Goal: Transaction & Acquisition: Purchase product/service

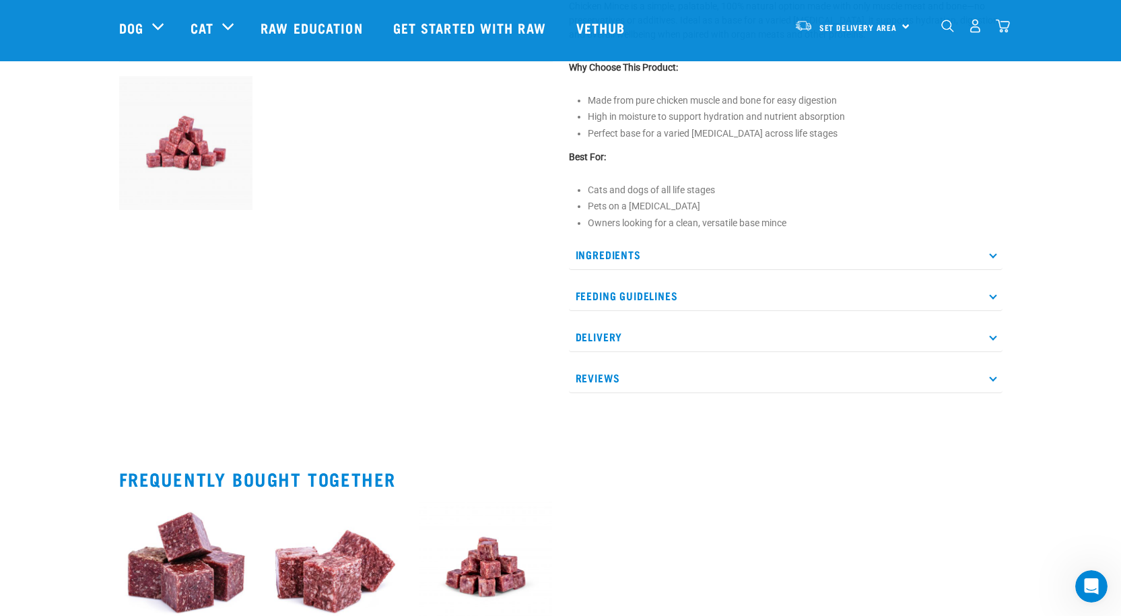
scroll to position [471, 0]
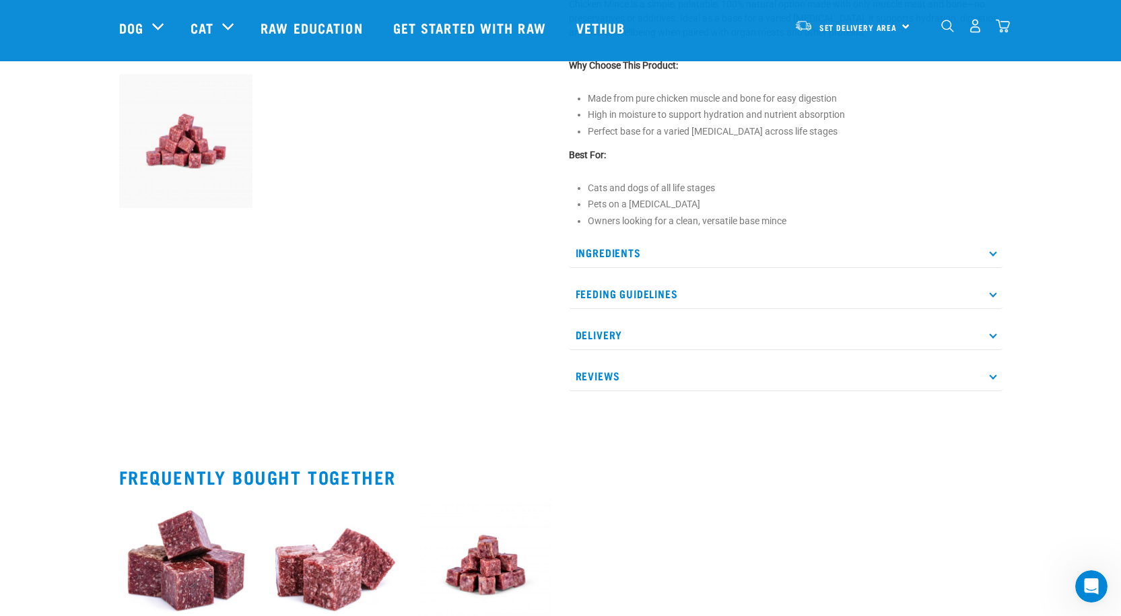
click at [979, 293] on p "Feeding Guidelines" at bounding box center [785, 294] width 433 height 30
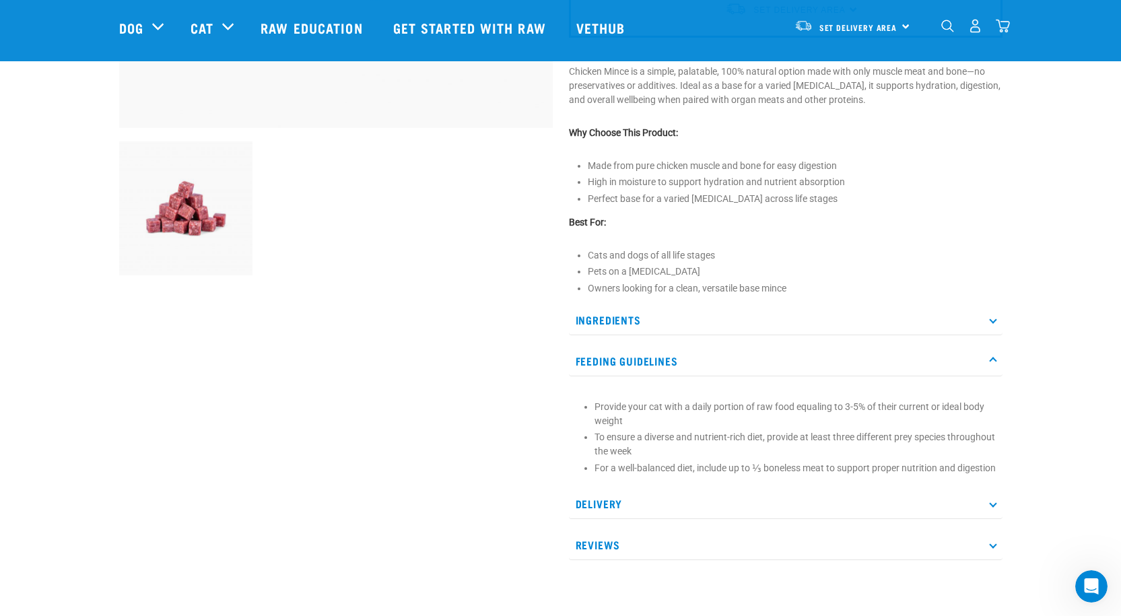
scroll to position [0, 0]
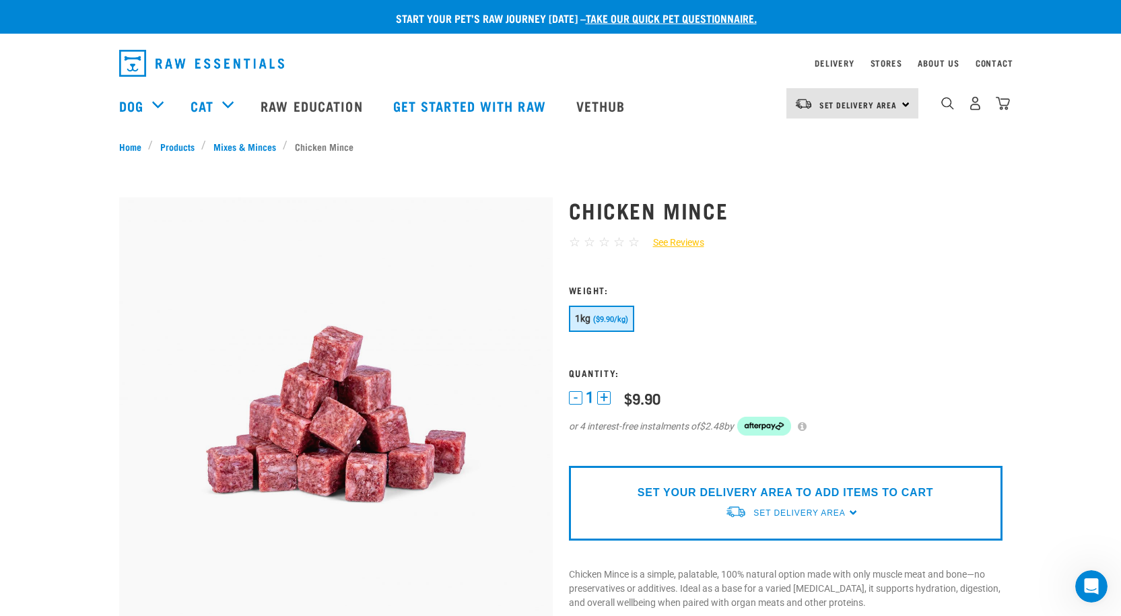
click at [901, 96] on div "Set Delivery Area North Island South Island" at bounding box center [852, 103] width 132 height 30
click at [877, 133] on link "[GEOGRAPHIC_DATA]" at bounding box center [850, 142] width 129 height 30
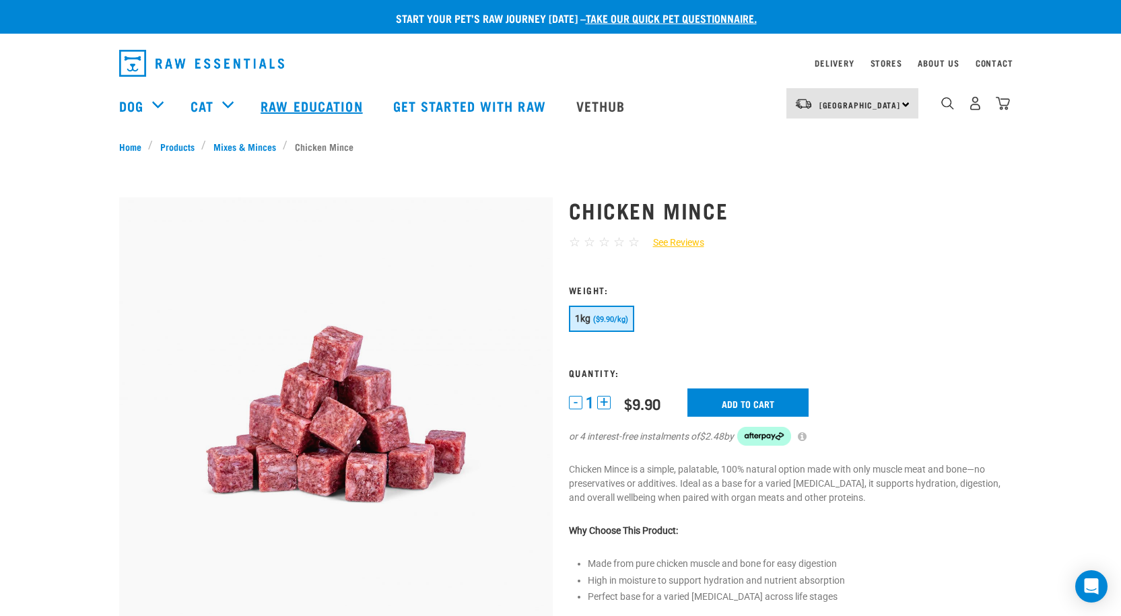
click at [294, 103] on link "Raw Education" at bounding box center [313, 106] width 132 height 54
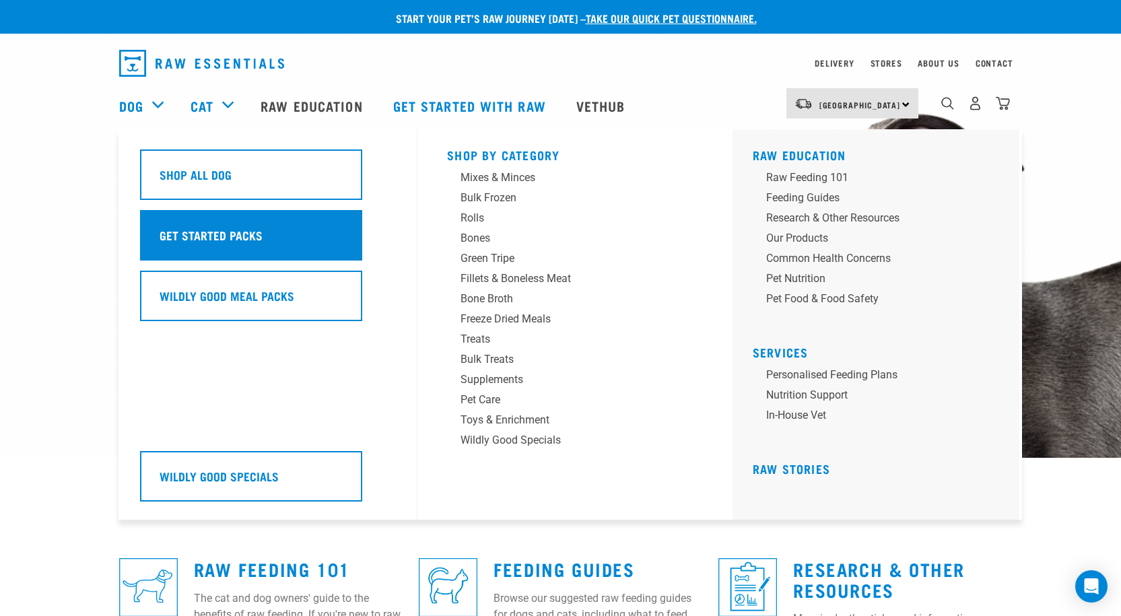
click at [214, 230] on h5 "Get Started Packs" at bounding box center [211, 234] width 103 height 17
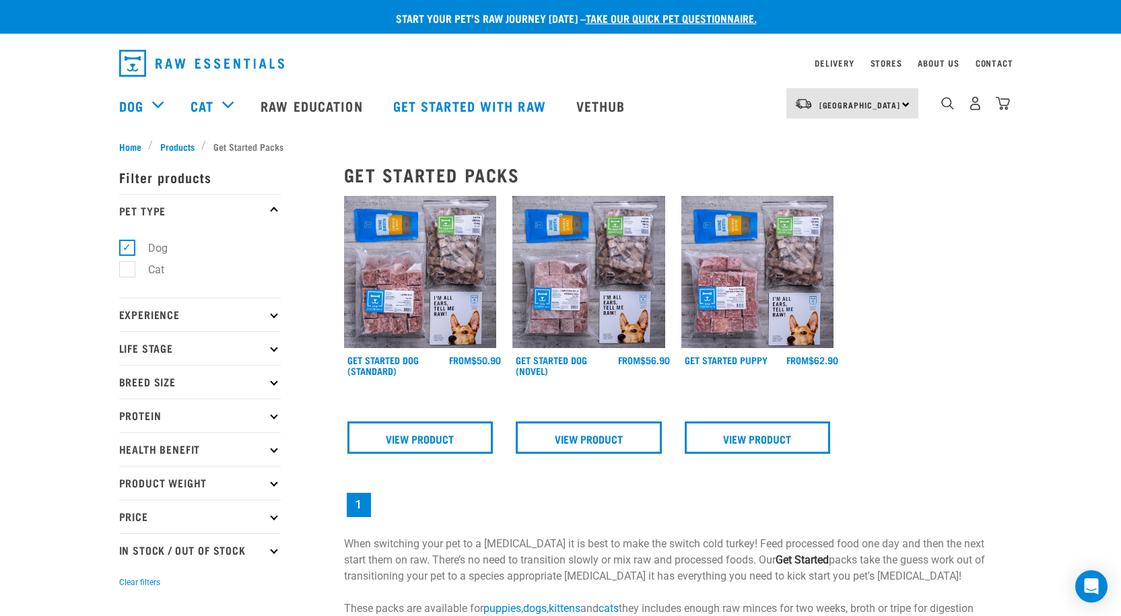
click at [422, 299] on img at bounding box center [420, 272] width 153 height 153
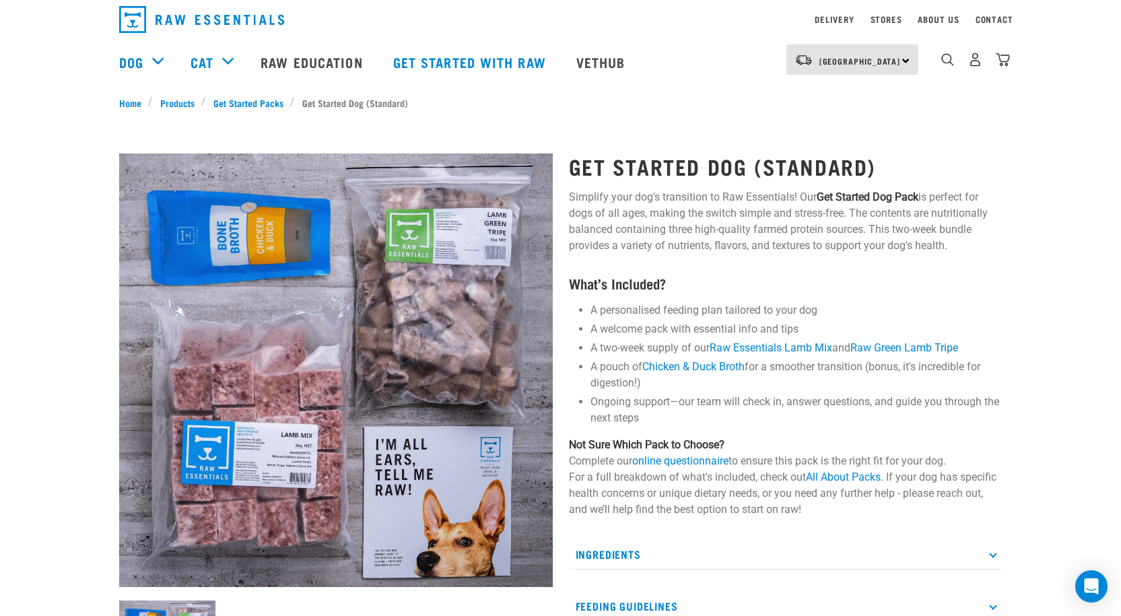
scroll to position [67, 0]
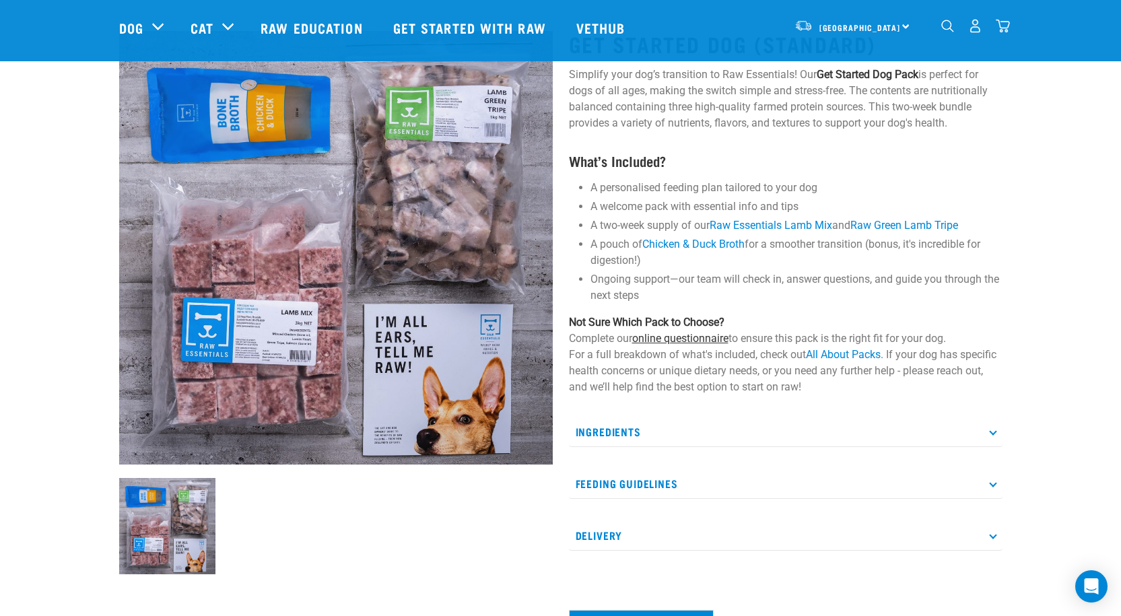
click at [682, 335] on link "online questionnaire" at bounding box center [680, 338] width 96 height 13
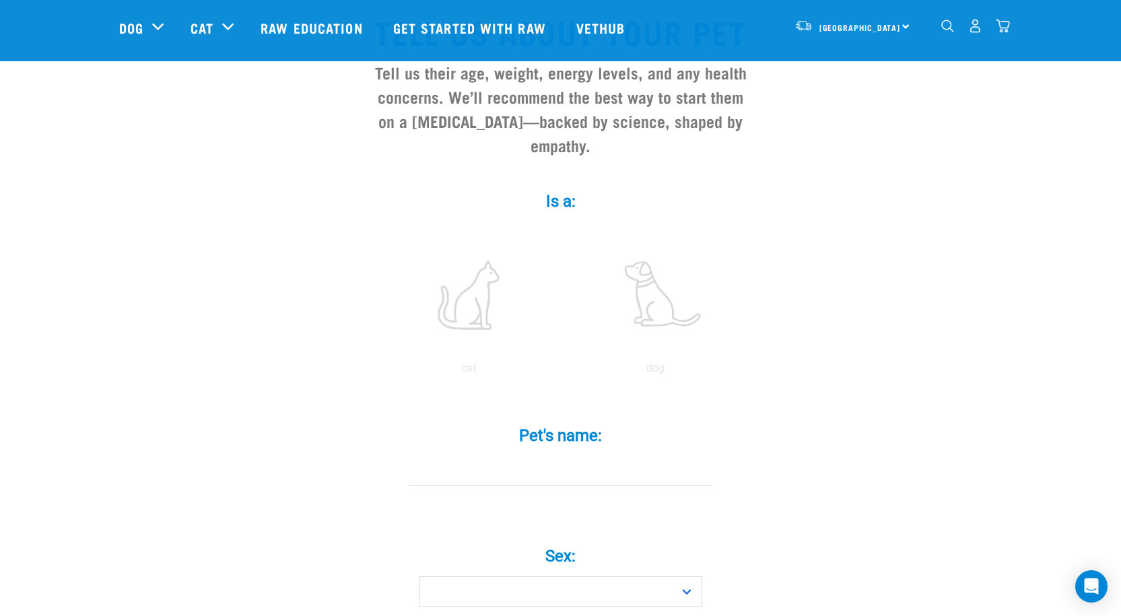
scroll to position [135, 0]
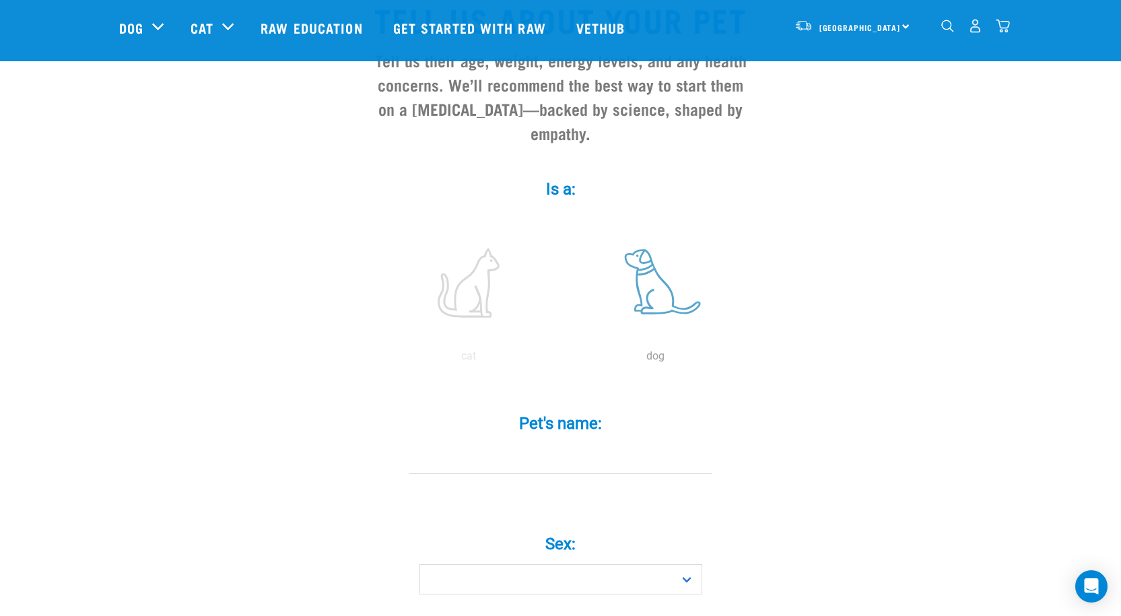
click at [660, 279] on label at bounding box center [656, 282] width 182 height 114
click at [562, 359] on input "radio" at bounding box center [562, 359] width 0 height 0
click at [559, 444] on input "Pet's name: *" at bounding box center [560, 459] width 303 height 30
type input "Kobi"
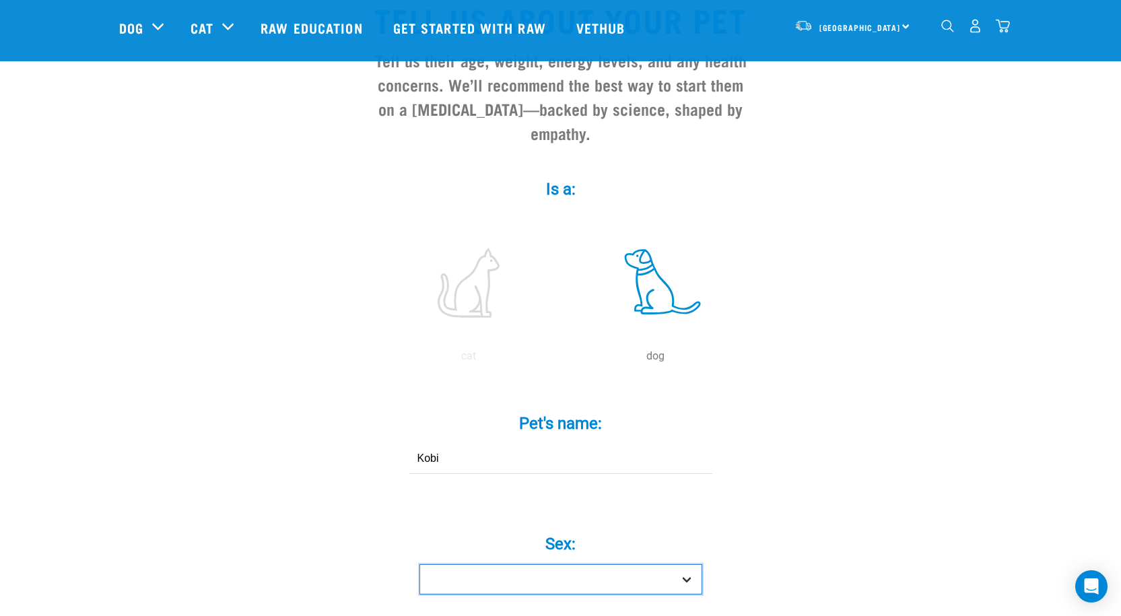
click at [617, 564] on select "Boy Girl" at bounding box center [560, 579] width 283 height 30
select select "boy"
click at [419, 564] on select "Boy Girl" at bounding box center [560, 579] width 283 height 30
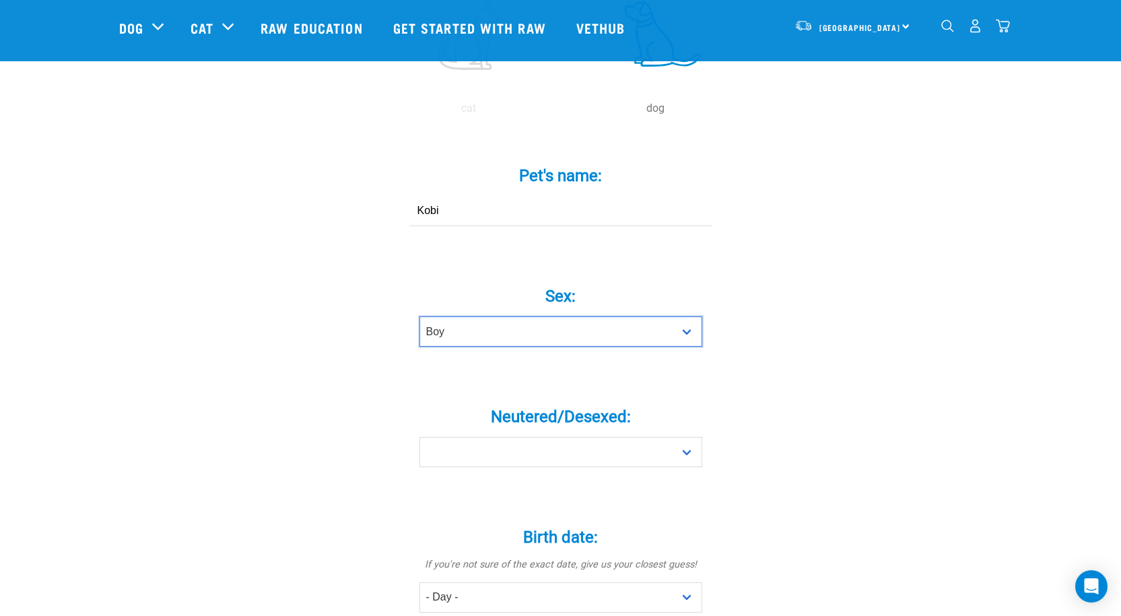
scroll to position [404, 0]
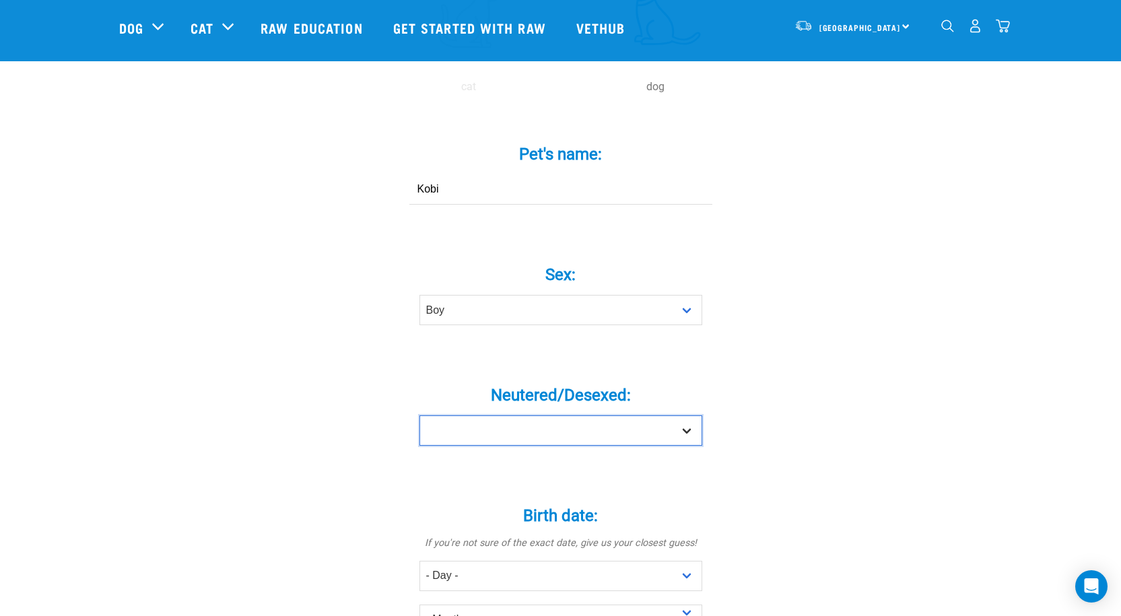
click at [683, 415] on select "Yes No" at bounding box center [560, 430] width 283 height 30
select select "yes"
click at [419, 415] on select "Yes No" at bounding box center [560, 430] width 283 height 30
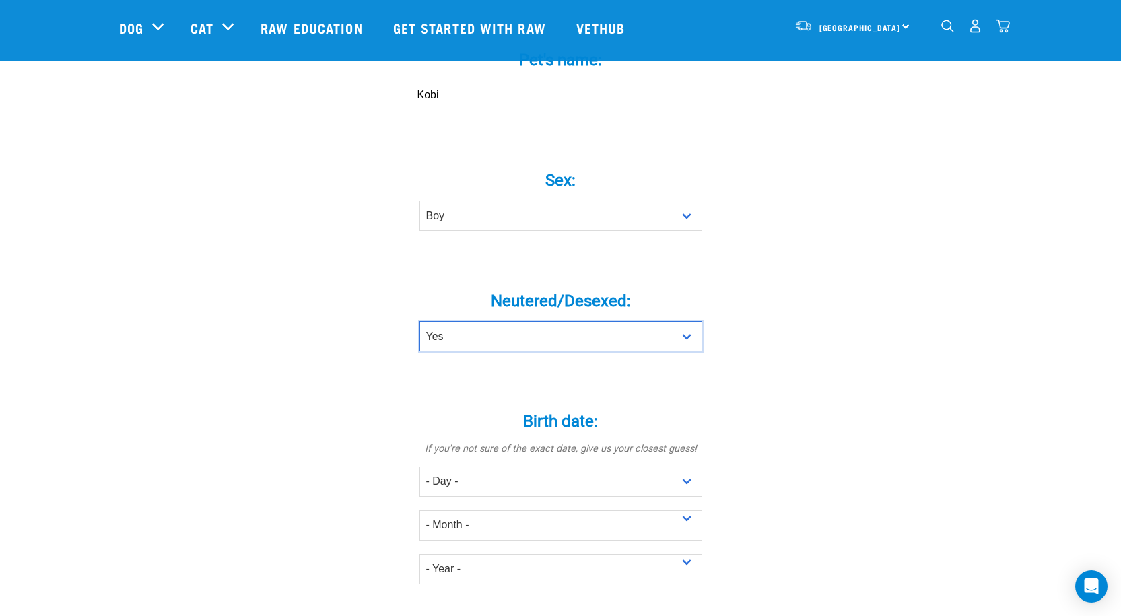
scroll to position [538, 0]
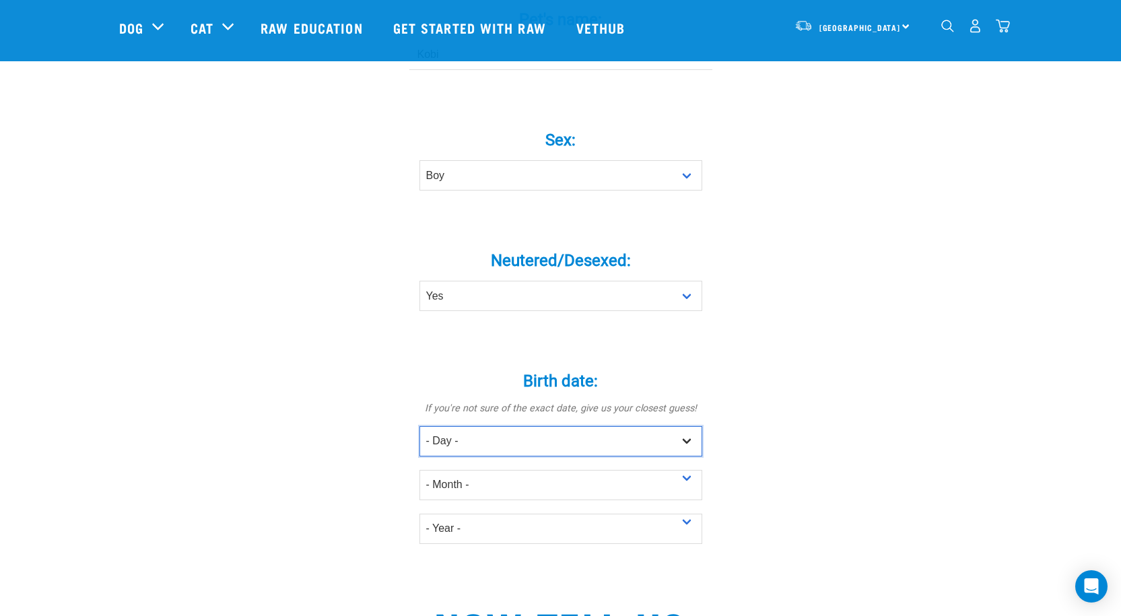
click at [689, 426] on select "- Day - 1 2 3 4 5 6 7 8 9 10 11 12 13 14 15 16 17 18 19 20 21 22 23 24 25 26 27" at bounding box center [560, 441] width 283 height 30
select select "11"
click at [419, 426] on select "- Day - 1 2 3 4 5 6 7 8 9 10 11 12 13 14 15 16 17 18 19 20 21 22 23 24 25 26 27" at bounding box center [560, 441] width 283 height 30
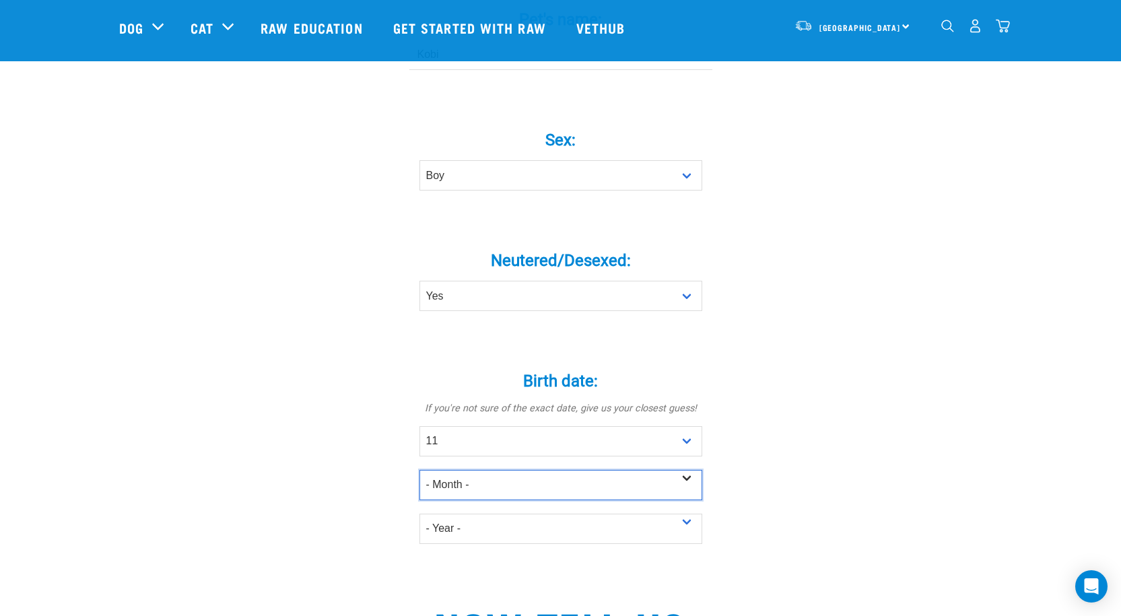
click at [693, 470] on select "- Month - January February March April May June July August September October N…" at bounding box center [560, 485] width 283 height 30
select select "March"
click at [419, 470] on select "- Month - January February March April May June July August September October N…" at bounding box center [560, 485] width 283 height 30
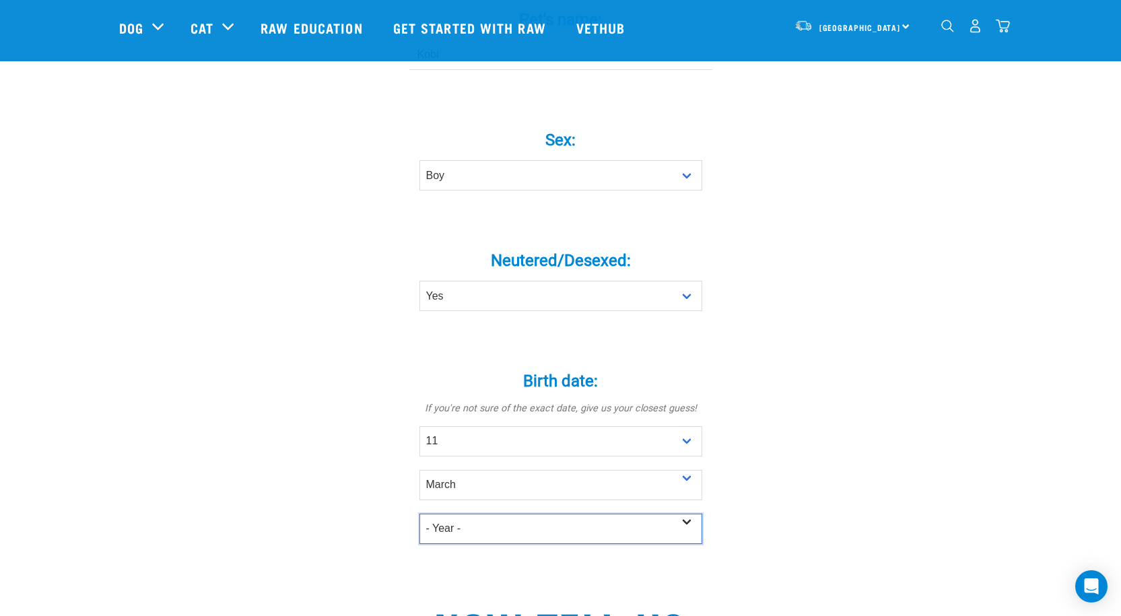
click at [681, 514] on select "- Year - 2025 2024 2023 2022 2021 2020 2019 2018 2017 2016 2015 2014 2013 2012" at bounding box center [560, 529] width 283 height 30
select select "2025"
click at [419, 514] on select "- Year - 2025 2024 2023 2022 2021 2020 2019 2018 2017 2016 2015 2014 2013 2012" at bounding box center [560, 529] width 283 height 30
click at [779, 365] on div "Tell us about your pet Tell us their age, weight, energy levels, and any health…" at bounding box center [560, 373] width 883 height 1606
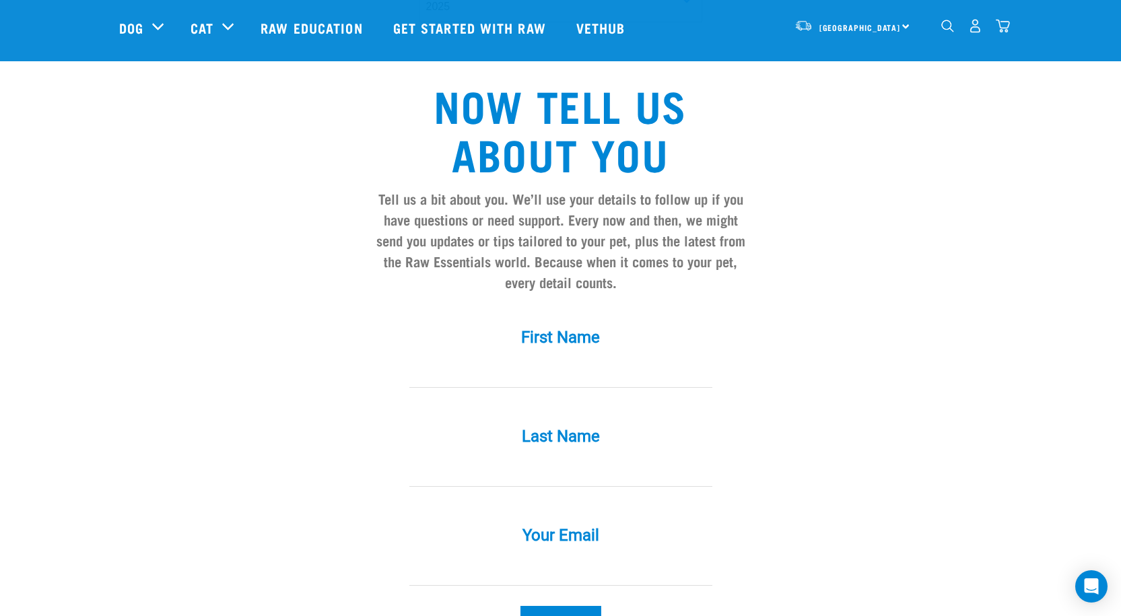
scroll to position [1077, 0]
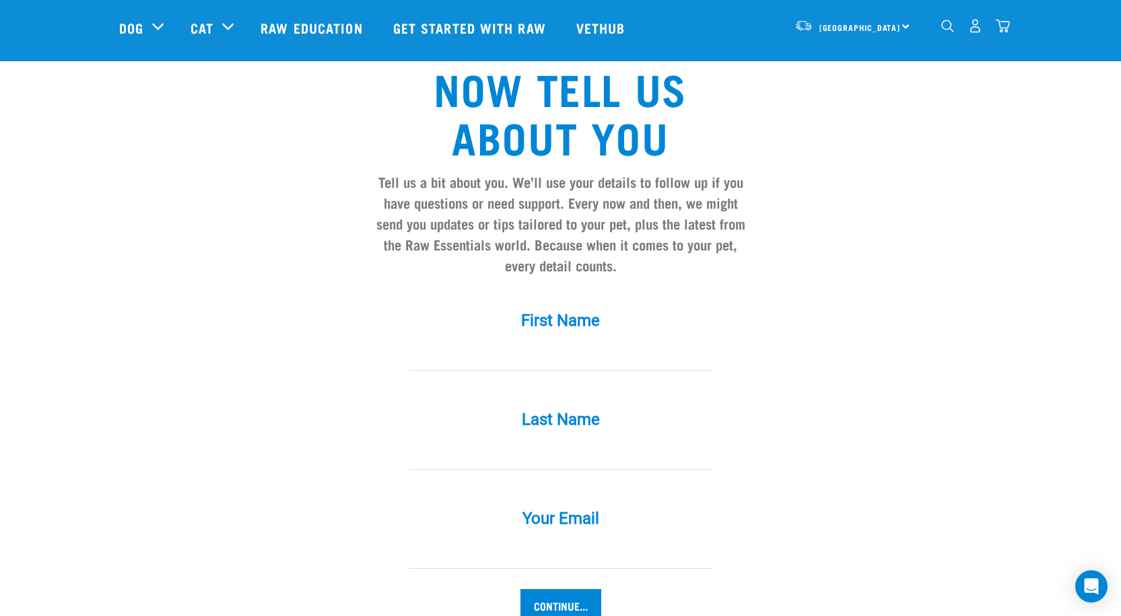
click at [580, 341] on input "First Name *" at bounding box center [560, 356] width 303 height 30
type input "Kylie"
type input "Gates"
type input "kyliecgates@gmail.com"
click at [557, 589] on input "Continue..." at bounding box center [560, 605] width 81 height 32
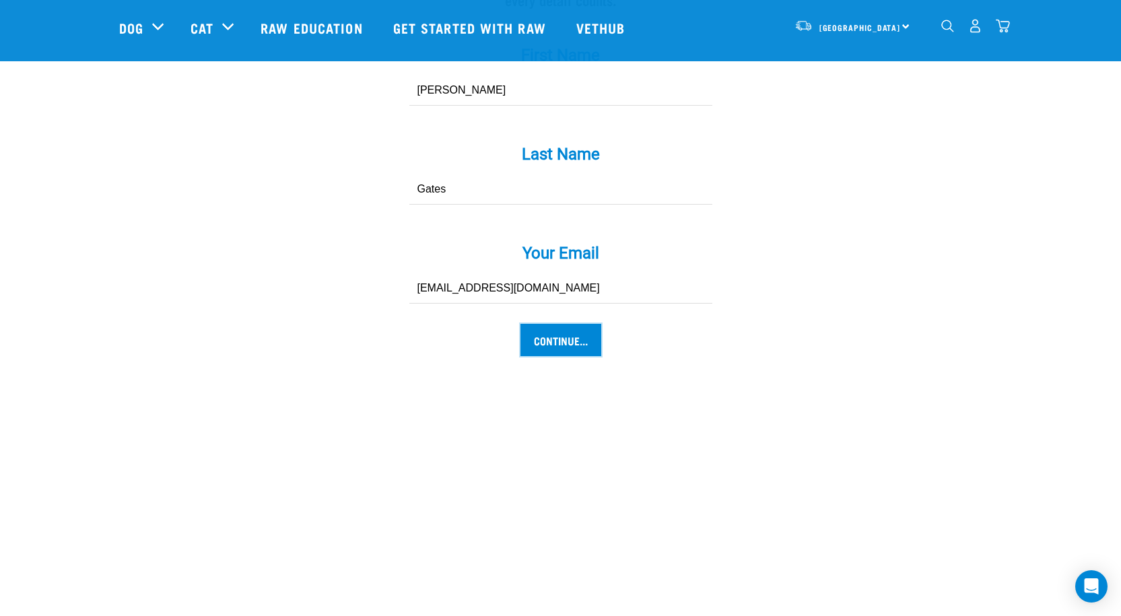
scroll to position [1413, 0]
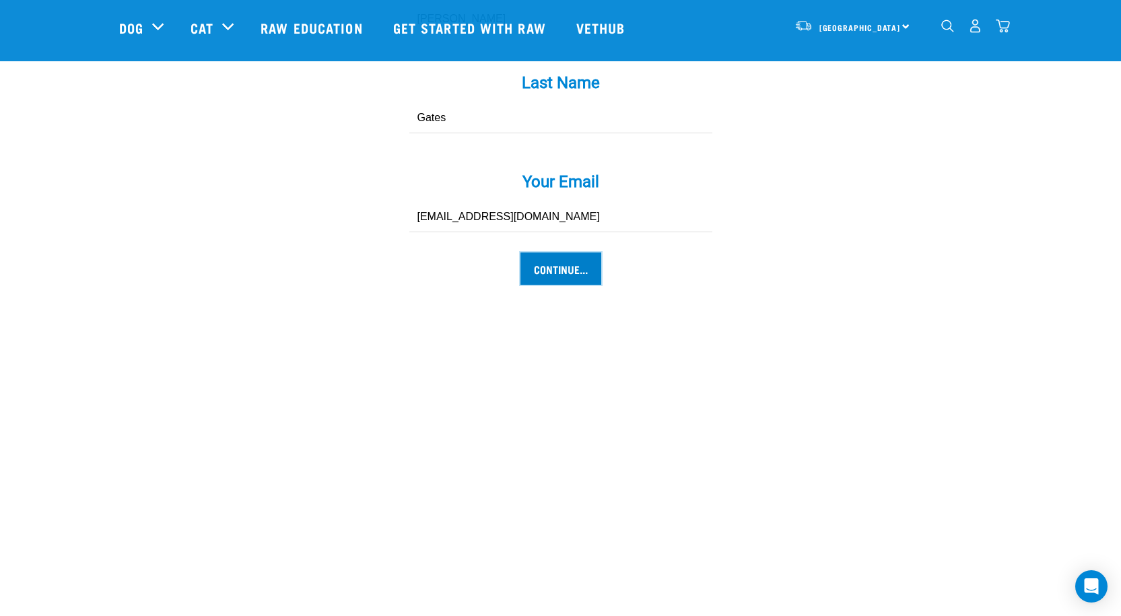
click at [556, 252] on input "Continue..." at bounding box center [560, 268] width 81 height 32
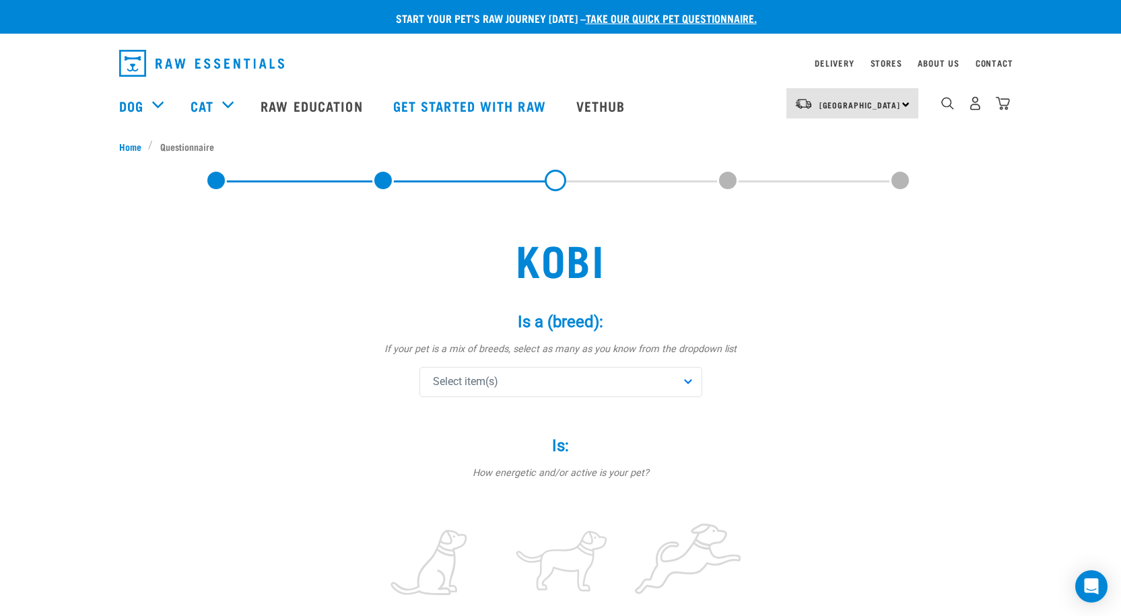
click at [687, 376] on div "Select item(s)" at bounding box center [560, 382] width 283 height 30
click at [518, 421] on input "text" at bounding box center [561, 419] width 276 height 30
type input "shar"
click at [437, 444] on span at bounding box center [436, 448] width 11 height 11
click at [471, 423] on input "text" at bounding box center [561, 419] width 276 height 30
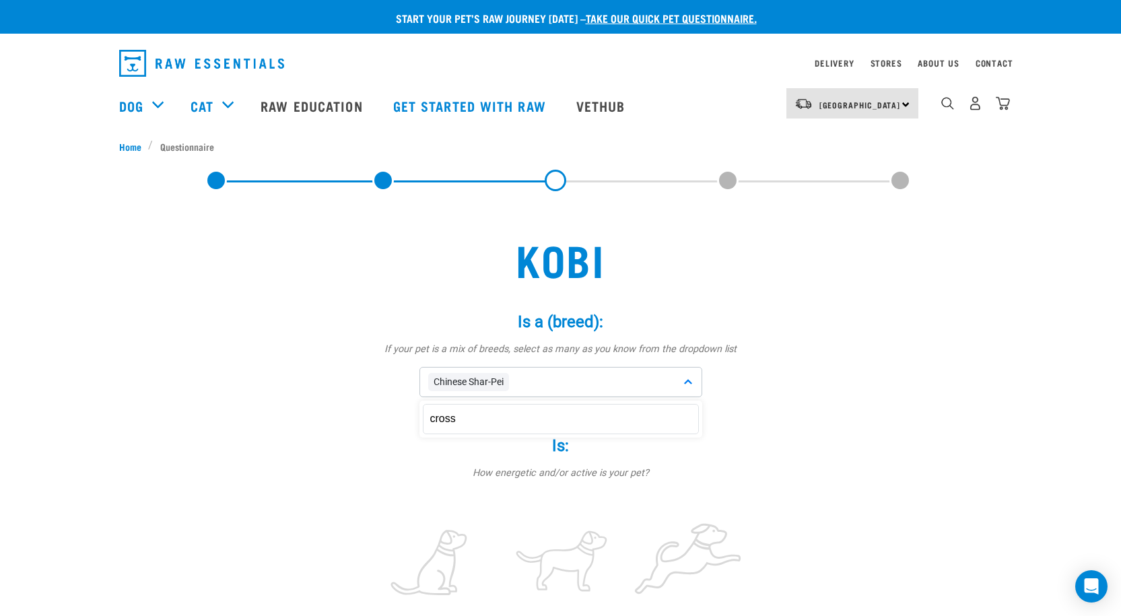
type input "cross"
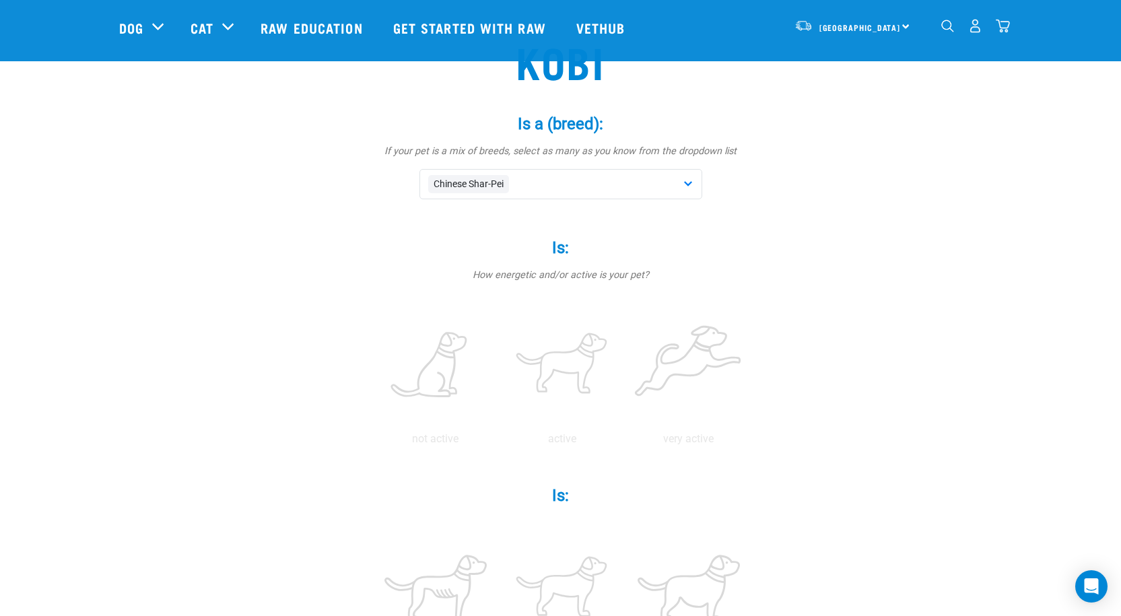
scroll to position [135, 0]
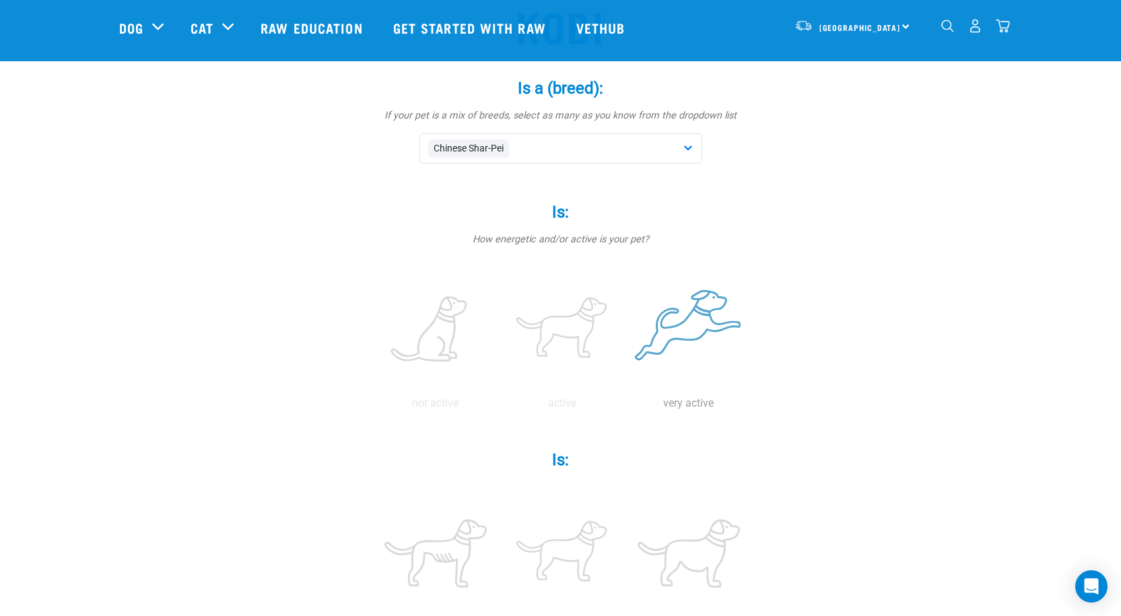
click at [701, 334] on label at bounding box center [688, 330] width 121 height 114
click at [625, 407] on input "radio" at bounding box center [625, 407] width 0 height 0
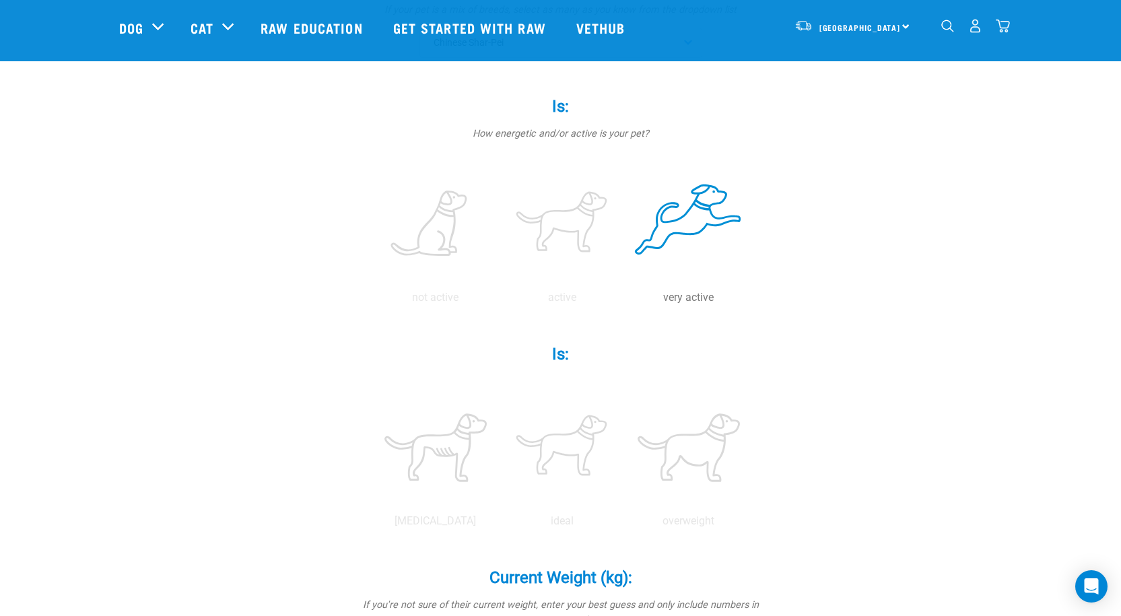
scroll to position [269, 0]
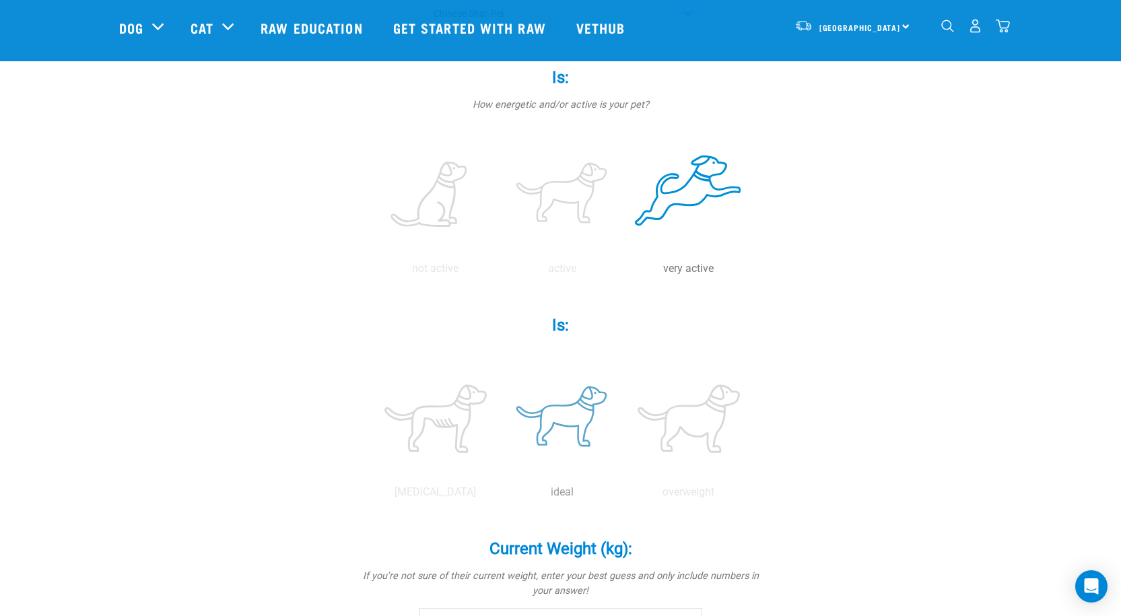
click at [568, 427] on label at bounding box center [561, 418] width 121 height 114
click at [499, 495] on input "radio" at bounding box center [499, 495] width 0 height 0
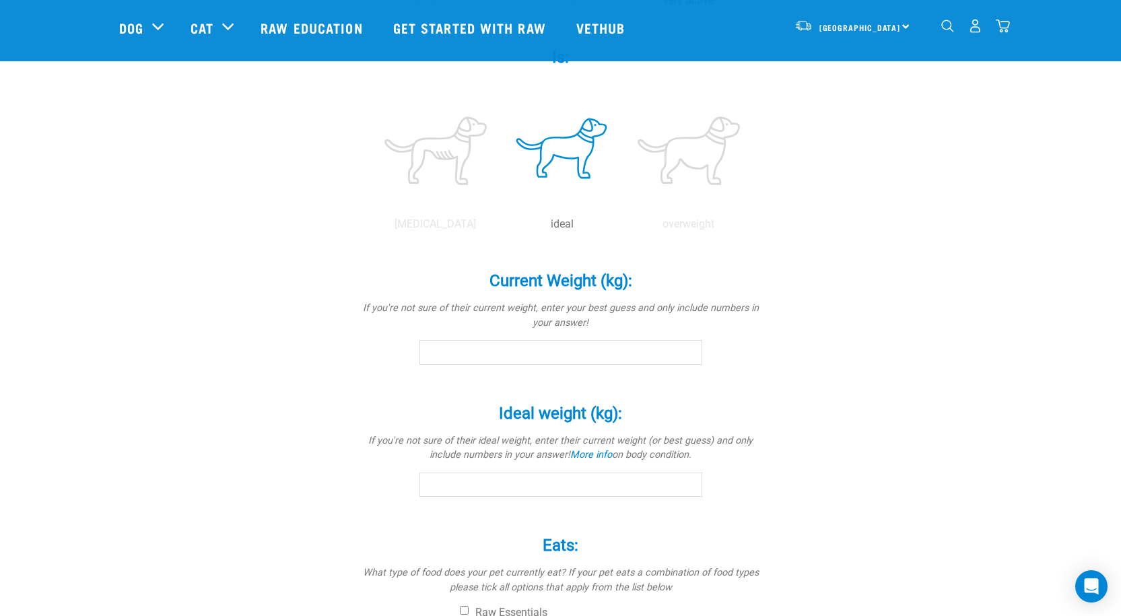
scroll to position [538, 0]
click at [472, 351] on input "Current Weight (kg): *" at bounding box center [560, 351] width 283 height 24
type input "22"
click at [475, 481] on input "Ideal weight (kg): *" at bounding box center [560, 483] width 283 height 24
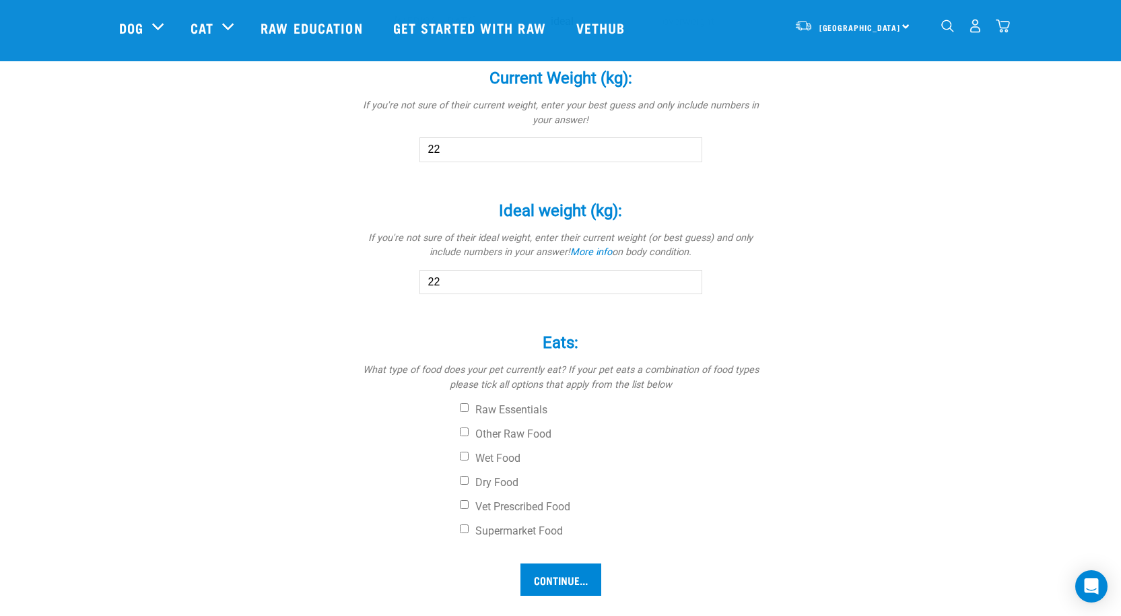
scroll to position [740, 0]
type input "22"
click at [464, 404] on input "Raw Essentials" at bounding box center [464, 406] width 9 height 9
click at [465, 407] on input "Raw Essentials" at bounding box center [464, 406] width 9 height 9
checkbox input "false"
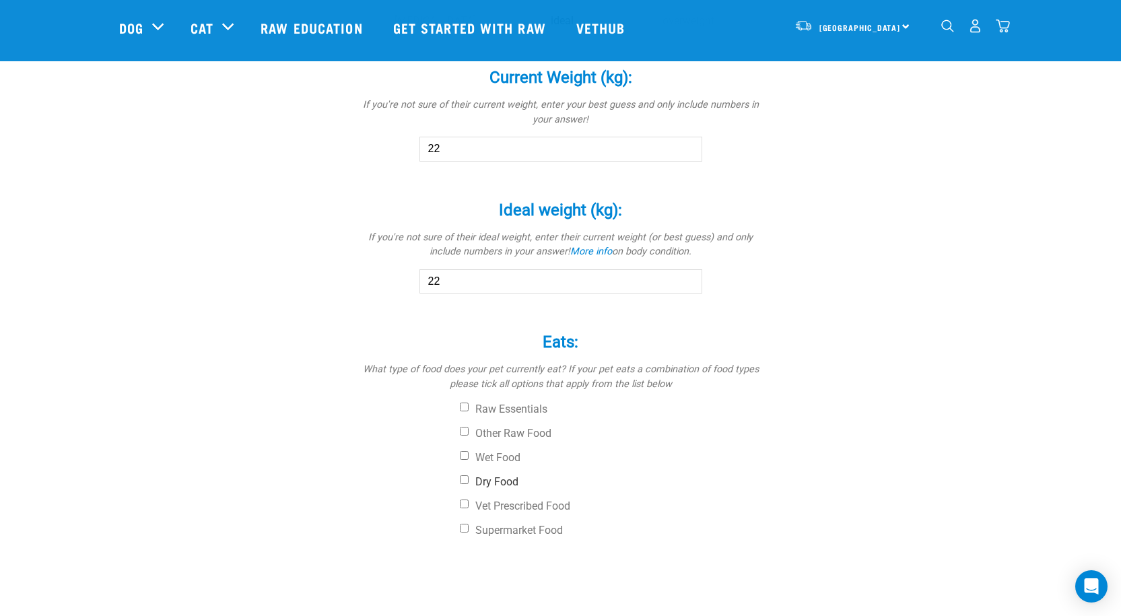
click at [468, 482] on input "Dry Food" at bounding box center [464, 479] width 9 height 9
checkbox input "true"
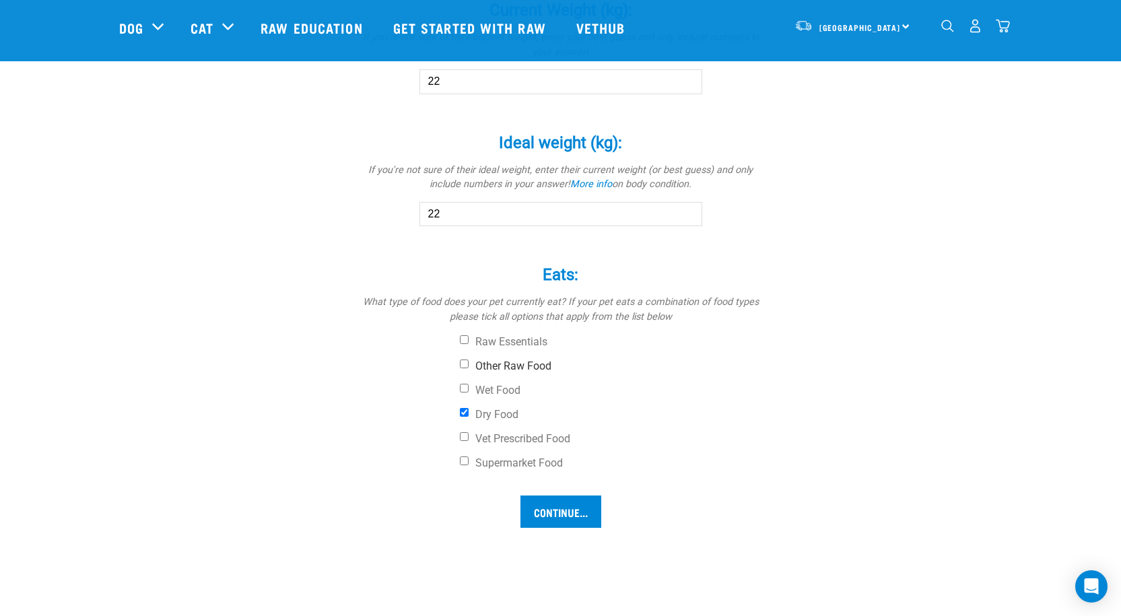
click at [466, 361] on input "Other Raw Food" at bounding box center [464, 363] width 9 height 9
checkbox input "true"
click at [562, 506] on input "Continue..." at bounding box center [560, 511] width 81 height 32
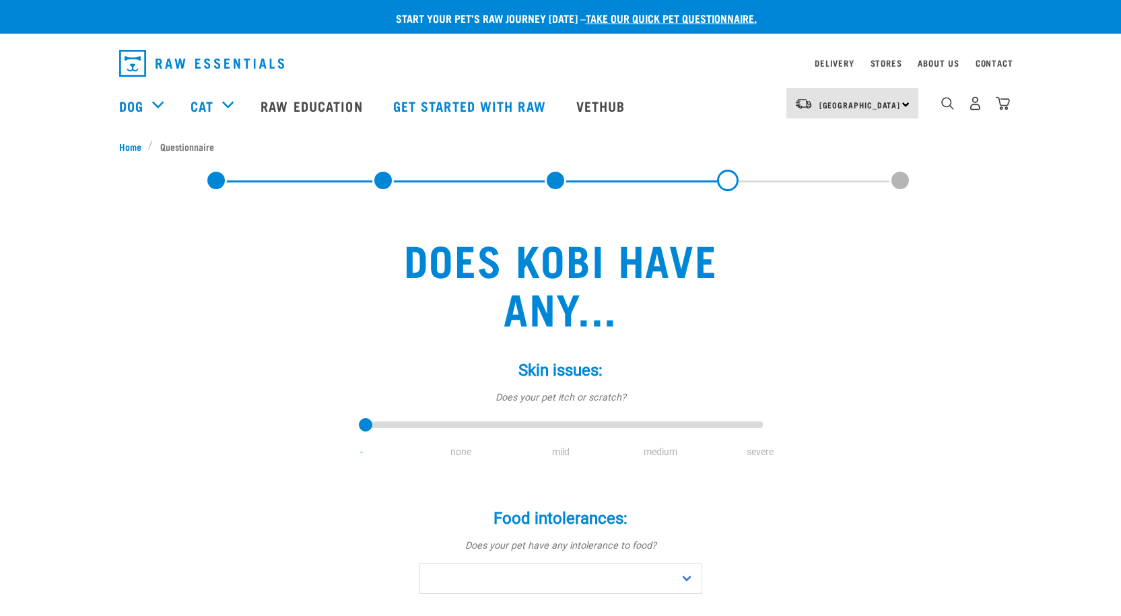
scroll to position [67, 0]
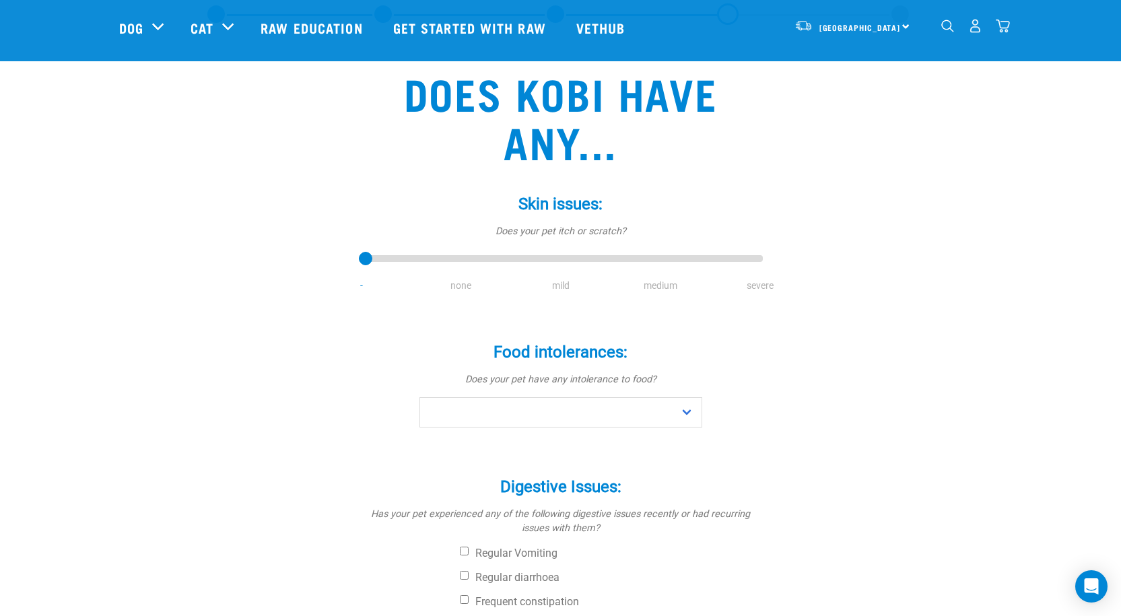
click at [561, 283] on li "mild" at bounding box center [561, 286] width 100 height 14
click at [559, 281] on li "mild" at bounding box center [561, 286] width 100 height 14
click at [660, 281] on li "medium" at bounding box center [660, 286] width 100 height 14
type input "3"
click at [640, 252] on input "range" at bounding box center [561, 259] width 404 height 19
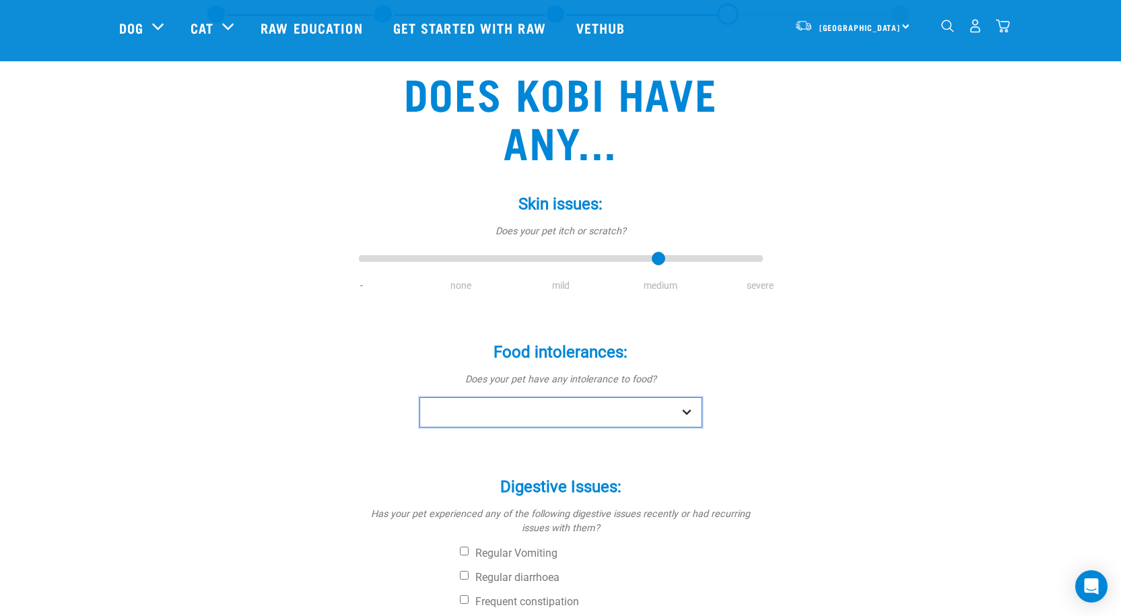
click at [688, 404] on select "No Yes" at bounding box center [560, 412] width 283 height 30
select select "no"
click at [419, 397] on select "No Yes" at bounding box center [560, 412] width 283 height 30
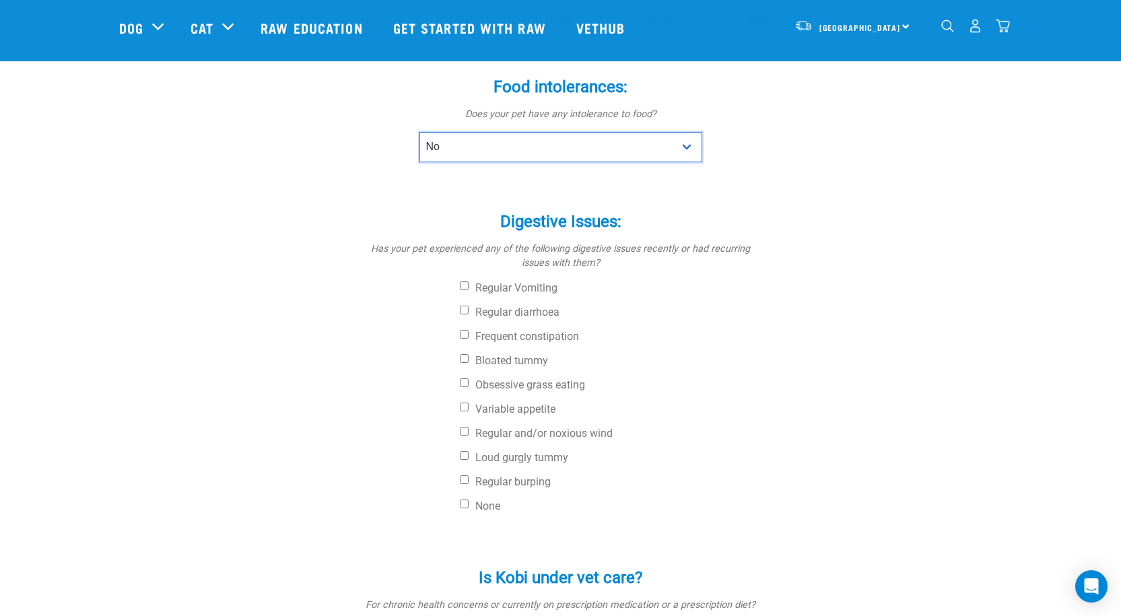
scroll to position [337, 0]
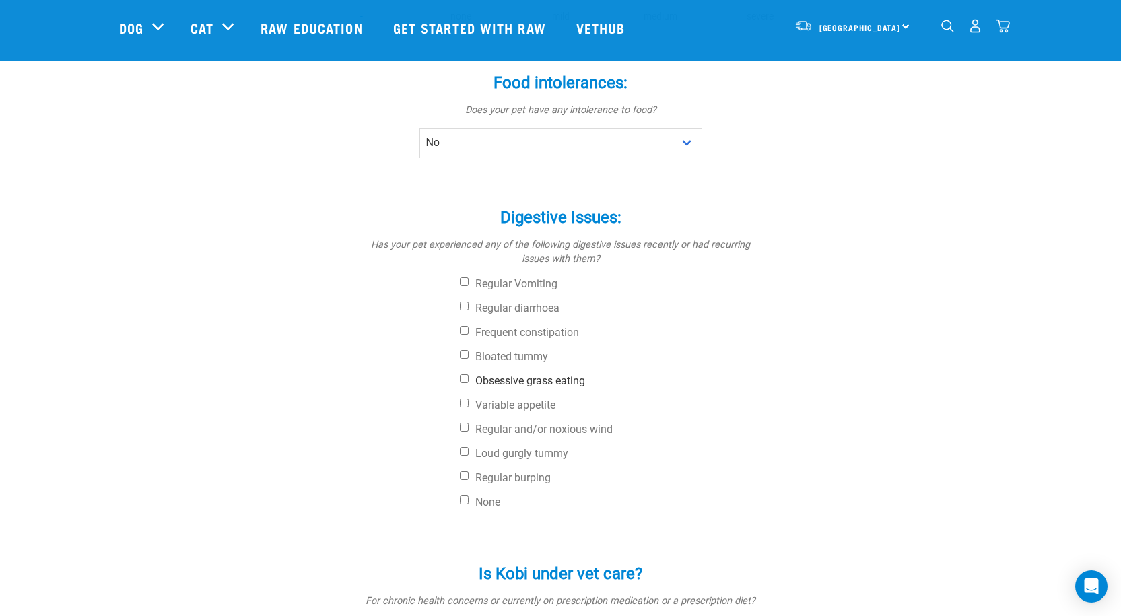
click at [464, 379] on input "Obsessive grass eating" at bounding box center [464, 378] width 9 height 9
checkbox input "true"
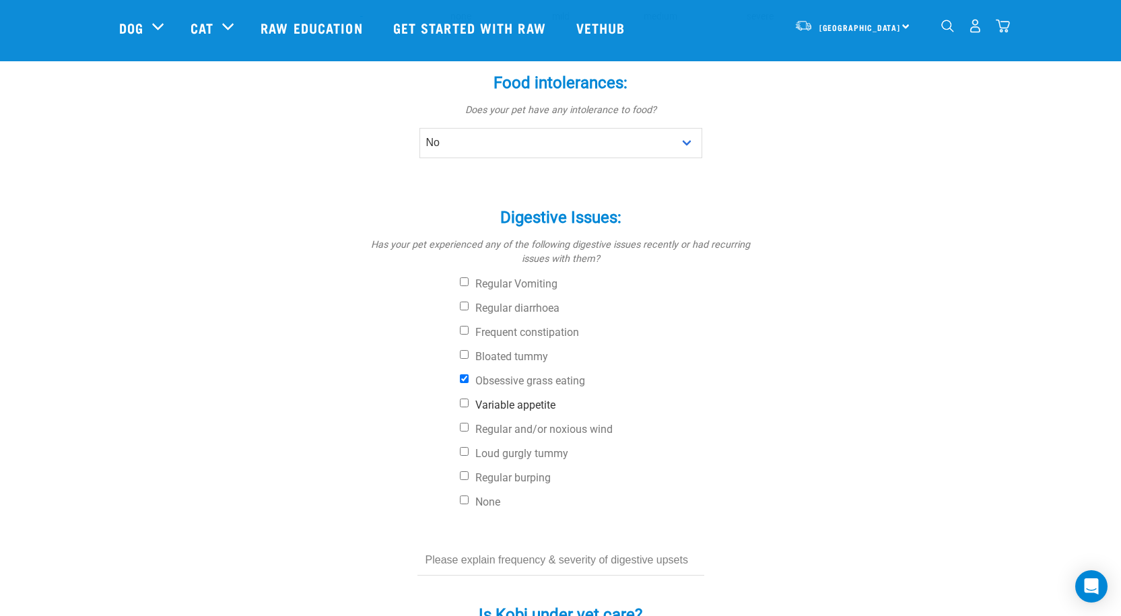
click at [468, 402] on input "Variable appetite" at bounding box center [464, 402] width 9 height 9
checkbox input "true"
click at [470, 425] on label "Regular and/or noxious wind" at bounding box center [611, 429] width 303 height 13
click at [468, 425] on input "Regular and/or noxious wind" at bounding box center [464, 427] width 9 height 9
checkbox input "true"
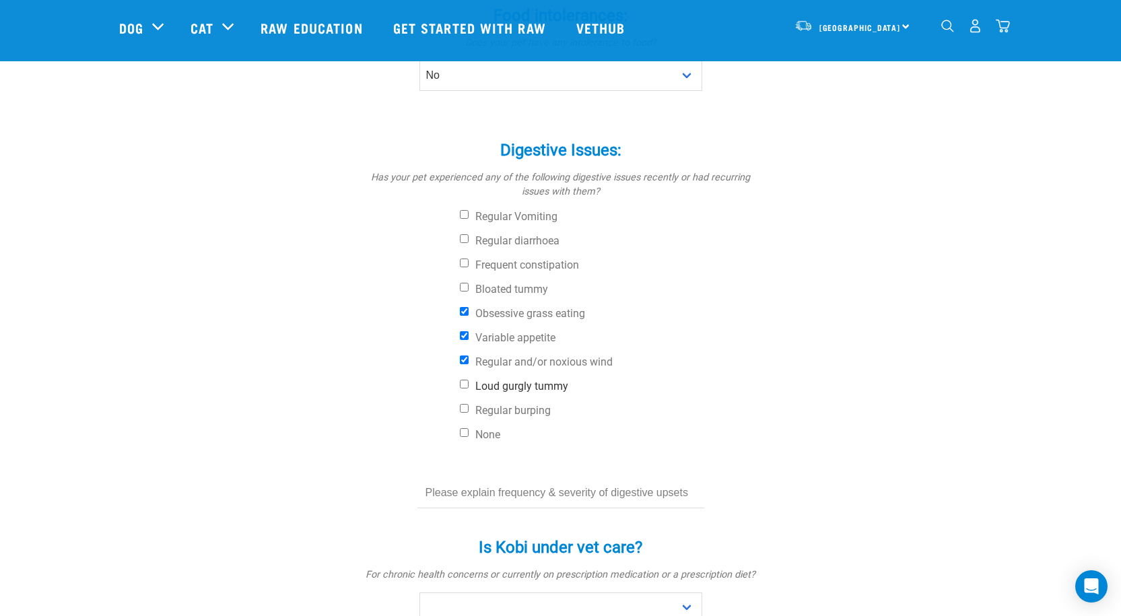
scroll to position [471, 0]
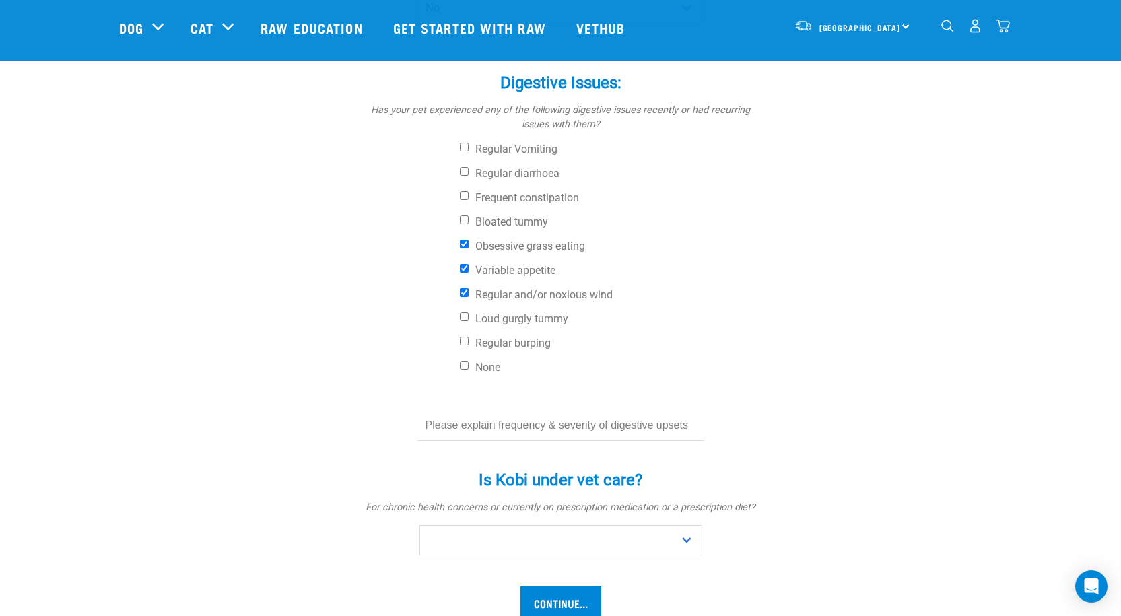
click at [557, 423] on input "text" at bounding box center [560, 426] width 287 height 30
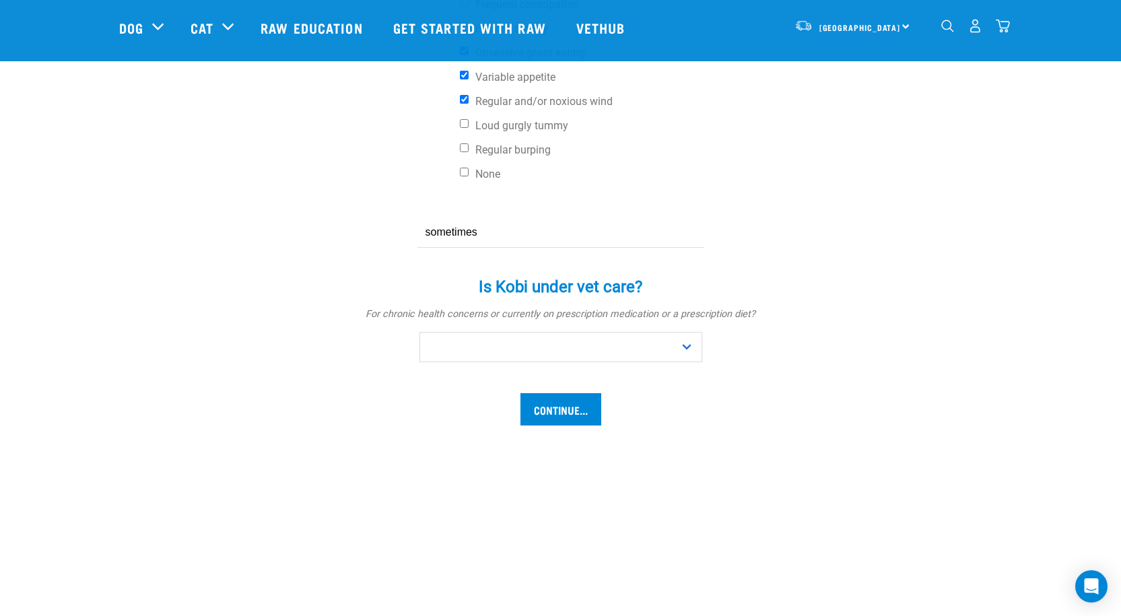
scroll to position [673, 0]
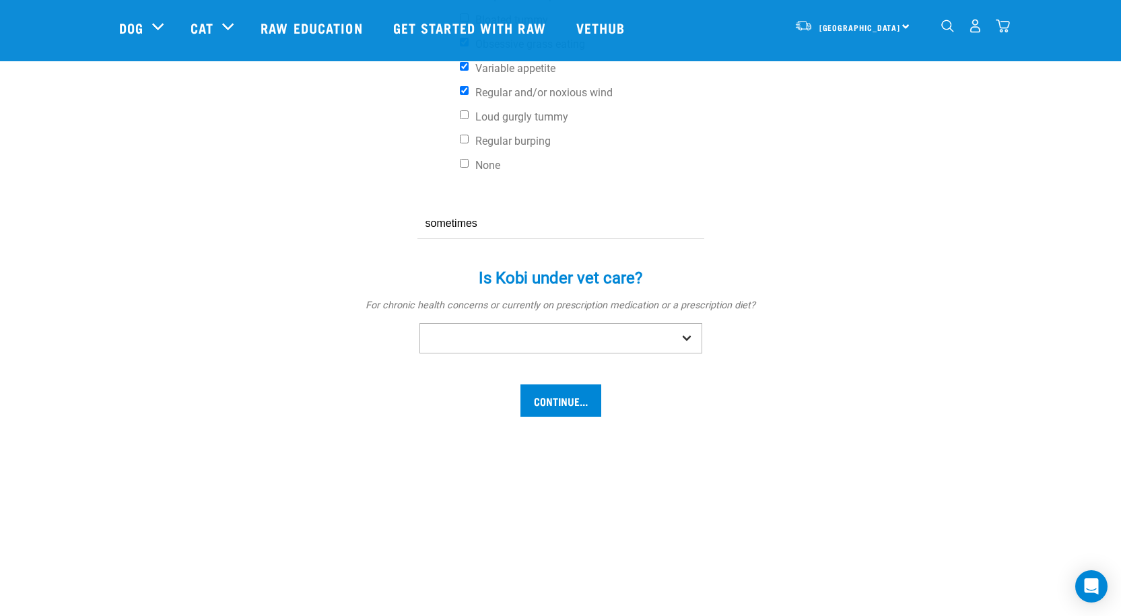
type input "sometimes"
click at [682, 335] on select "No Yes" at bounding box center [560, 338] width 283 height 30
select select "no"
click at [419, 323] on select "No Yes" at bounding box center [560, 338] width 283 height 30
click at [562, 392] on input "Continue..." at bounding box center [560, 400] width 81 height 32
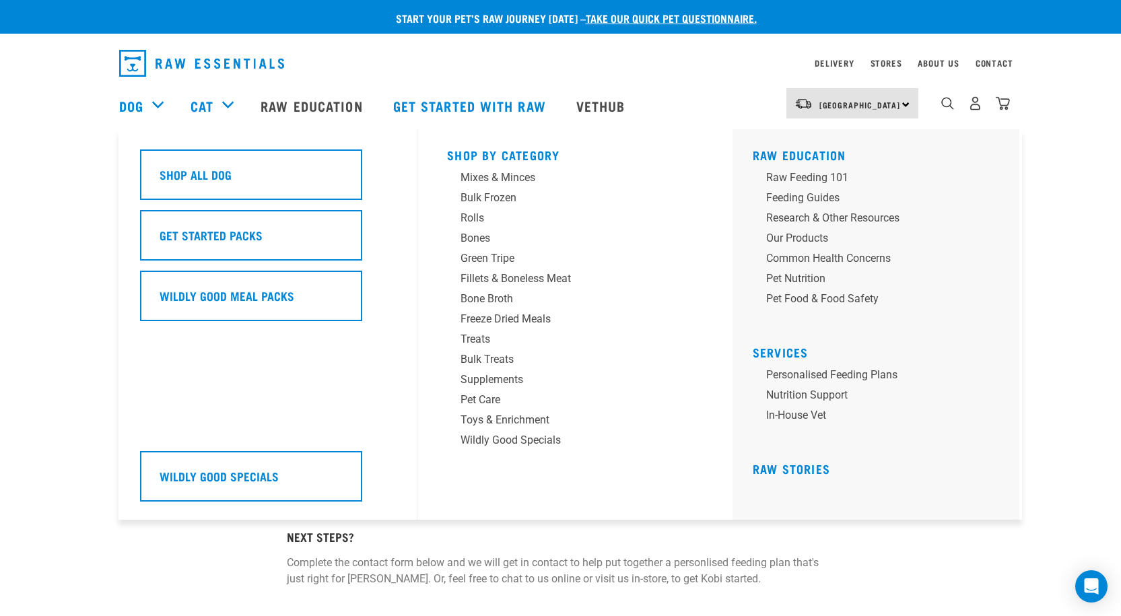
click at [150, 101] on div "Dog" at bounding box center [148, 106] width 58 height 54
click at [522, 174] on div "Mixes & Minces" at bounding box center [565, 178] width 210 height 16
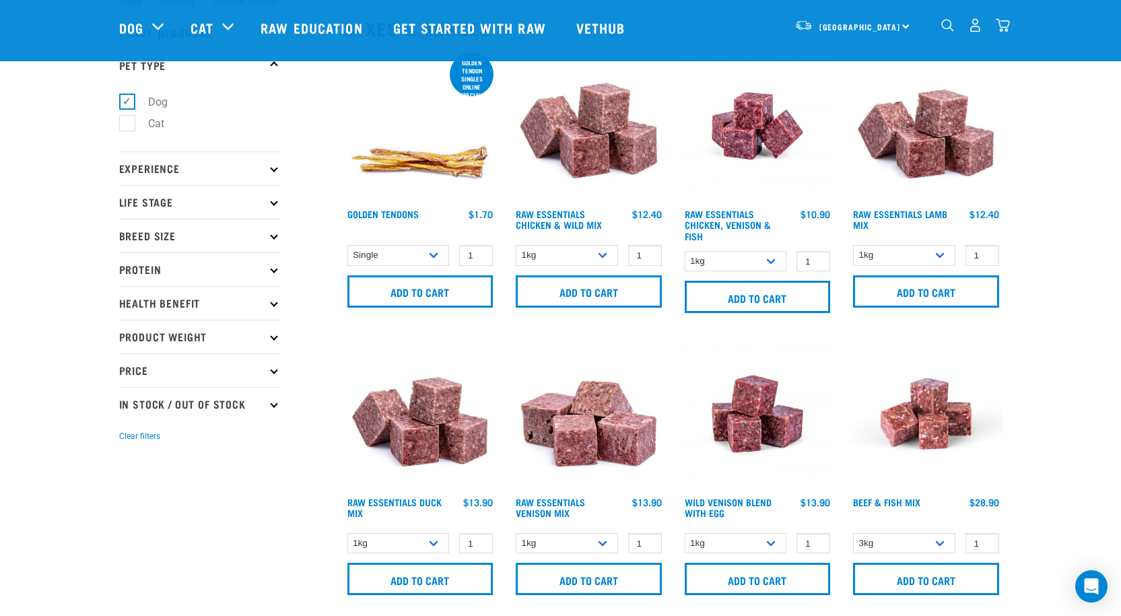
scroll to position [67, 0]
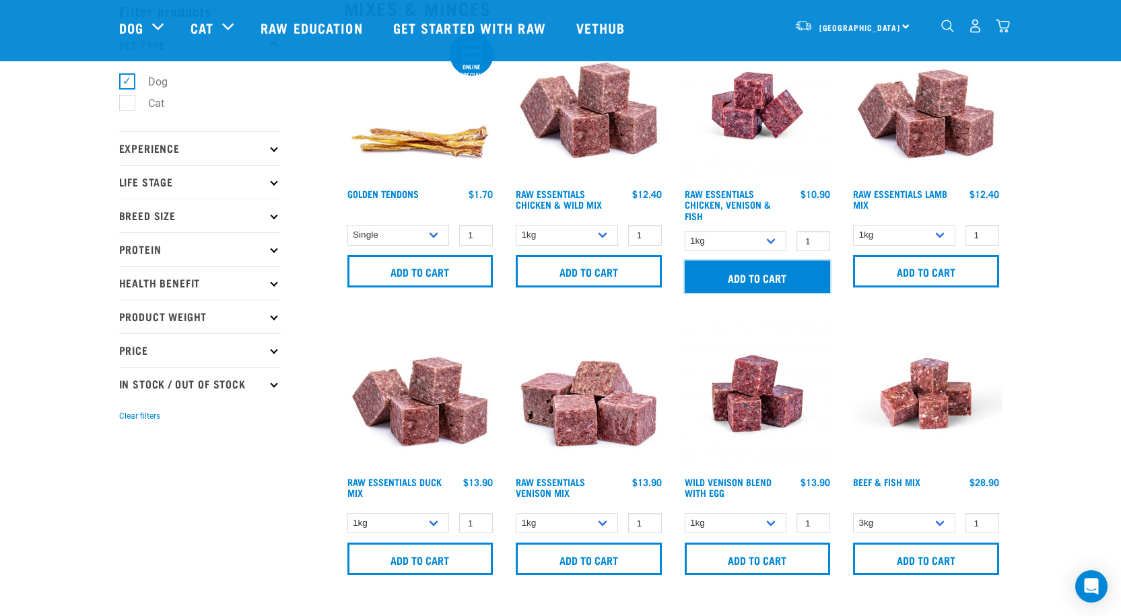
click at [765, 271] on input "Add to cart" at bounding box center [757, 276] width 146 height 32
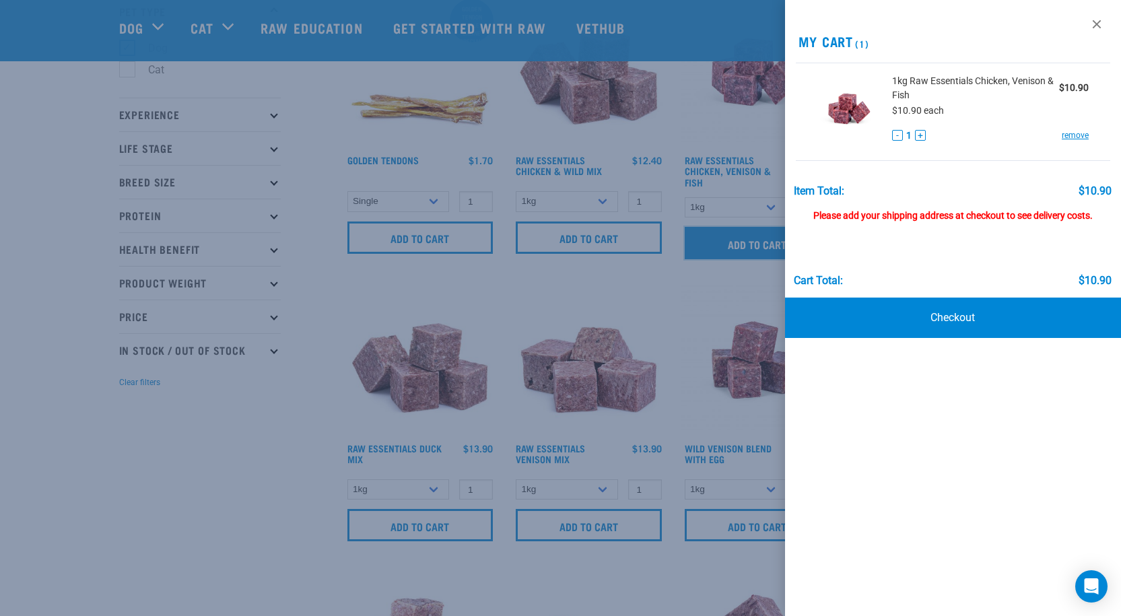
scroll to position [135, 0]
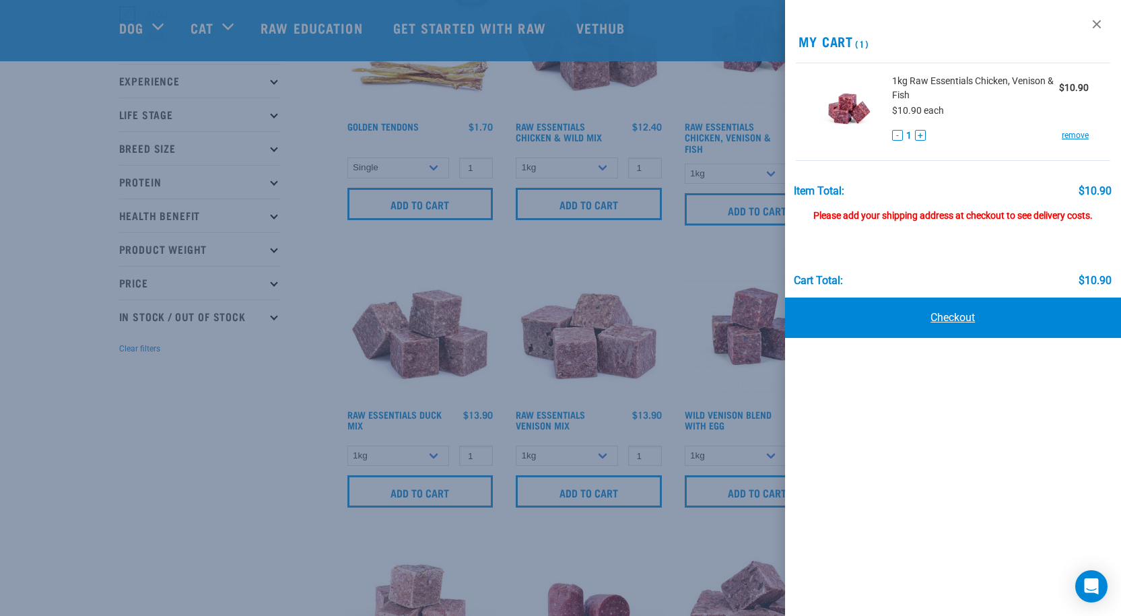
click at [943, 317] on link "Checkout" at bounding box center [953, 317] width 337 height 40
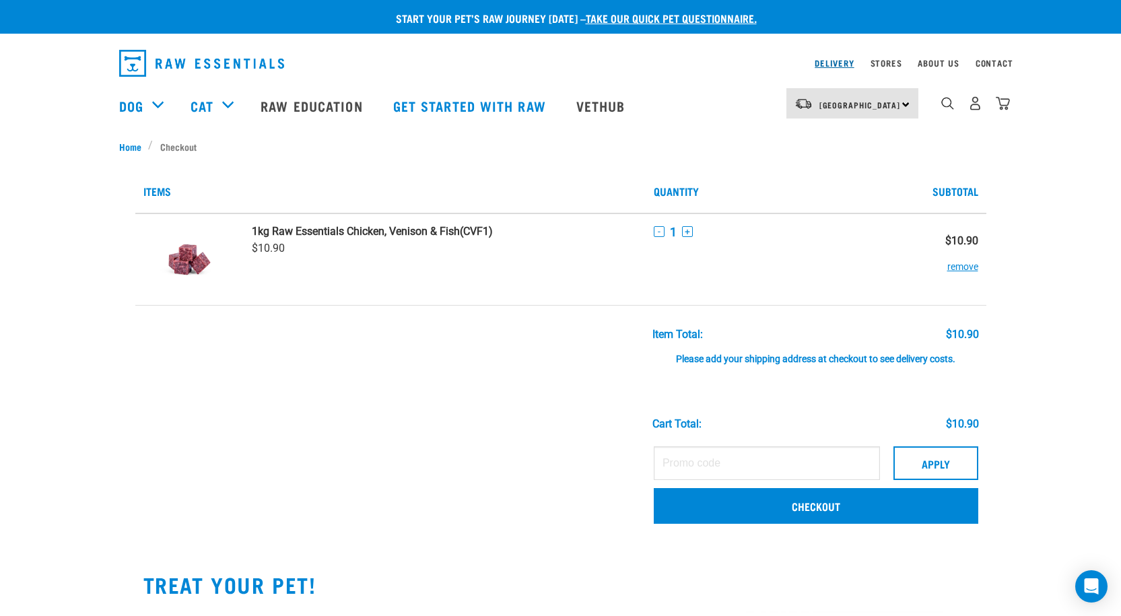
click at [839, 61] on link "Delivery" at bounding box center [833, 63] width 39 height 5
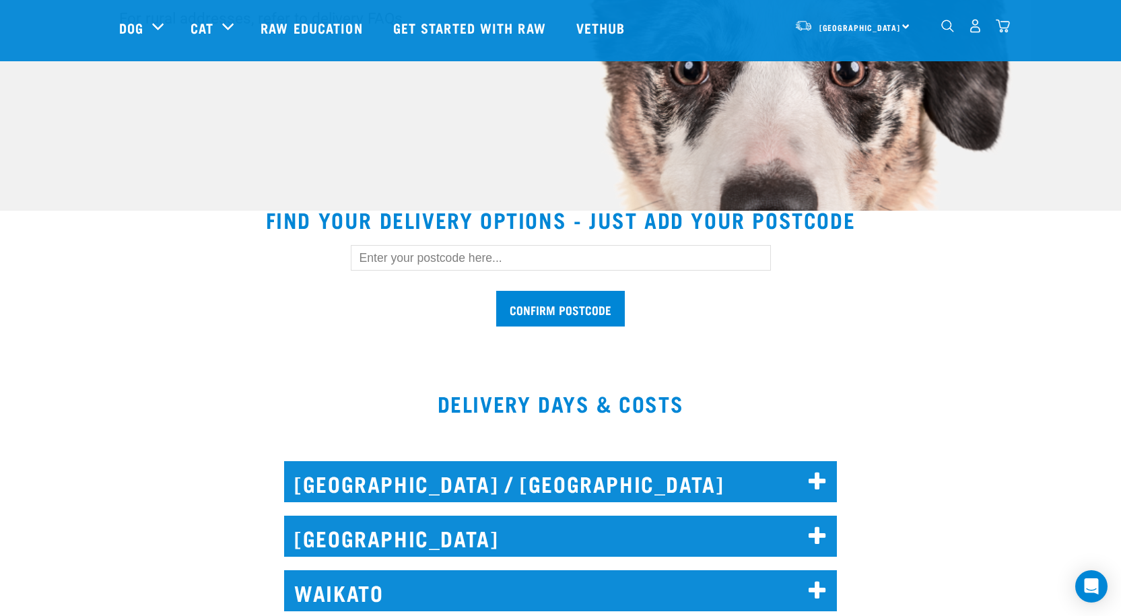
scroll to position [269, 0]
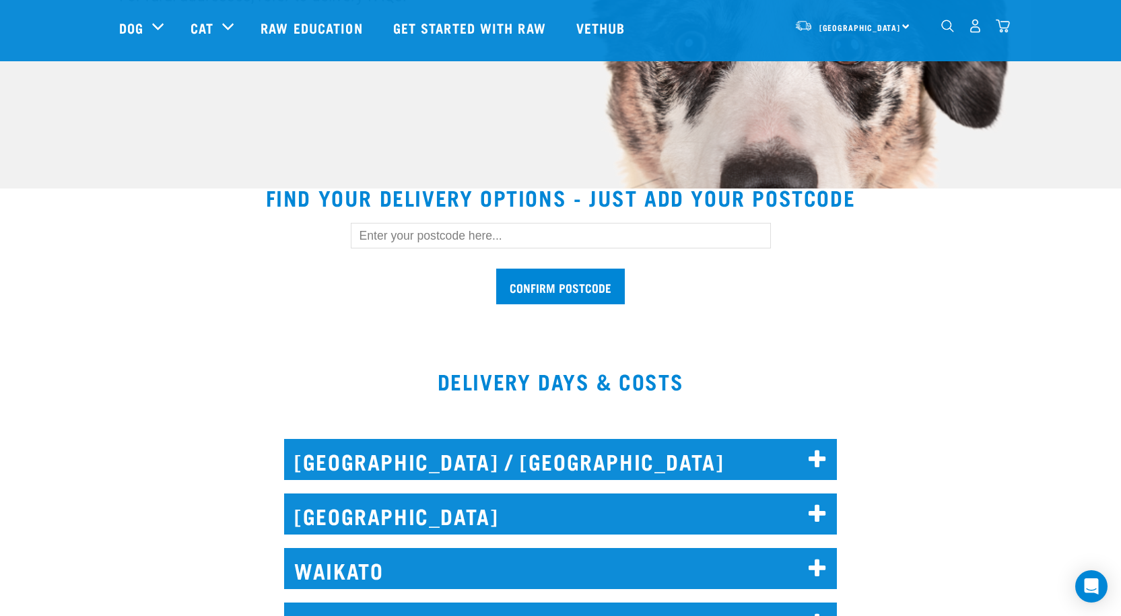
click at [396, 233] on input "text" at bounding box center [561, 236] width 420 height 26
type input "0602"
click at [562, 283] on input "Confirm postcode" at bounding box center [560, 287] width 129 height 36
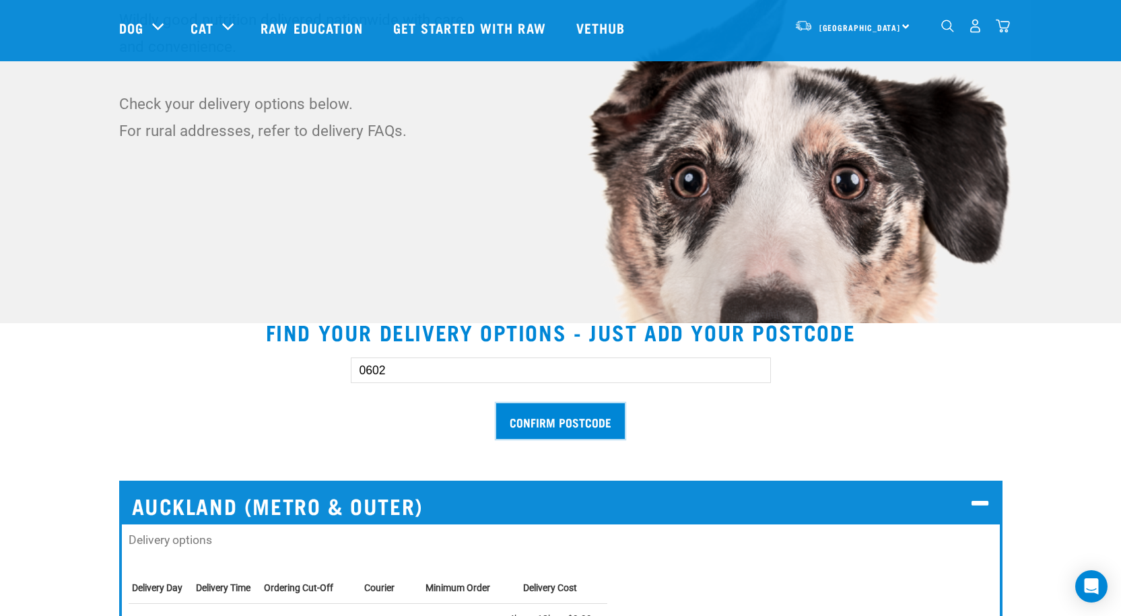
scroll to position [0, 0]
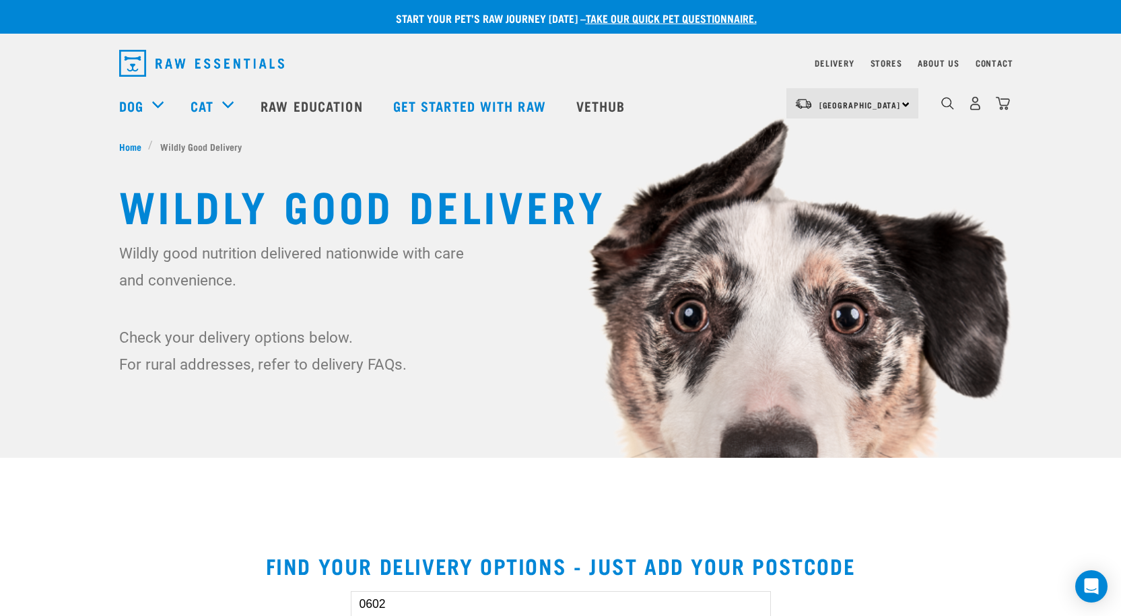
click at [999, 104] on link "dropdown navigation" at bounding box center [1002, 107] width 14 height 7
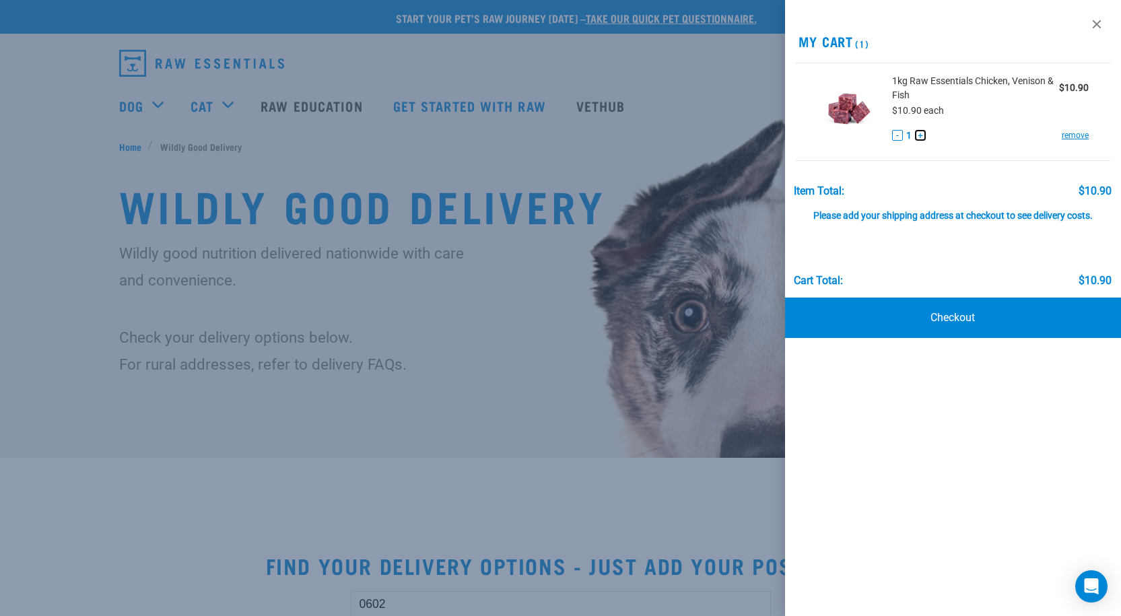
click at [919, 131] on button "+" at bounding box center [920, 135] width 11 height 11
click at [945, 311] on link "Checkout" at bounding box center [953, 317] width 337 height 40
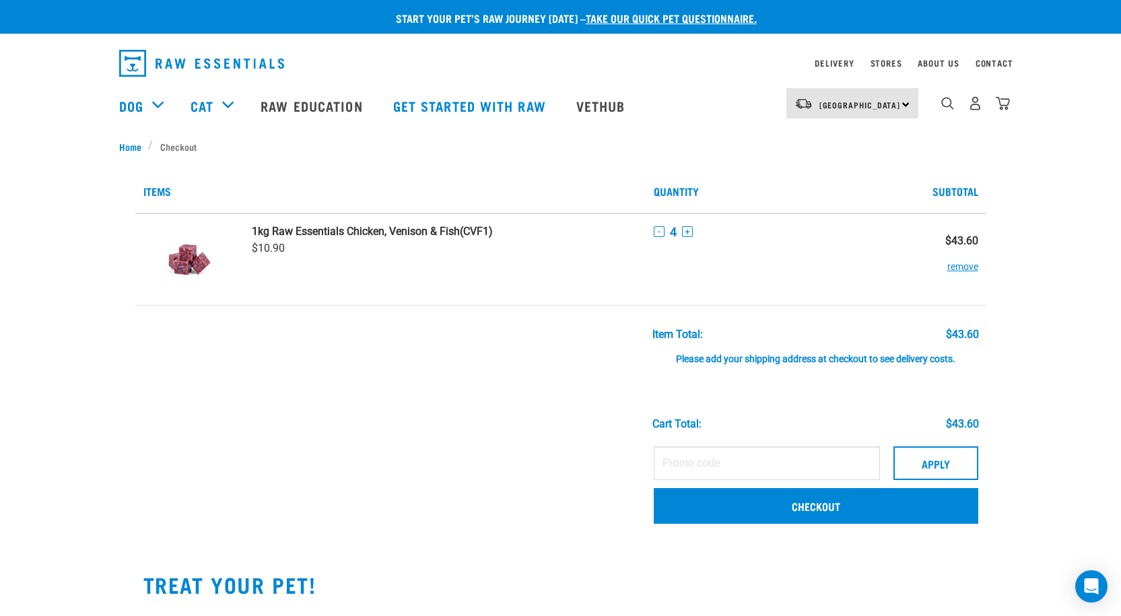
click at [912, 363] on div "Please add your shipping address at checkout to see delivery costs." at bounding box center [815, 353] width 326 height 24
click at [825, 359] on div "Please add your shipping address at checkout to see delivery costs." at bounding box center [815, 353] width 326 height 24
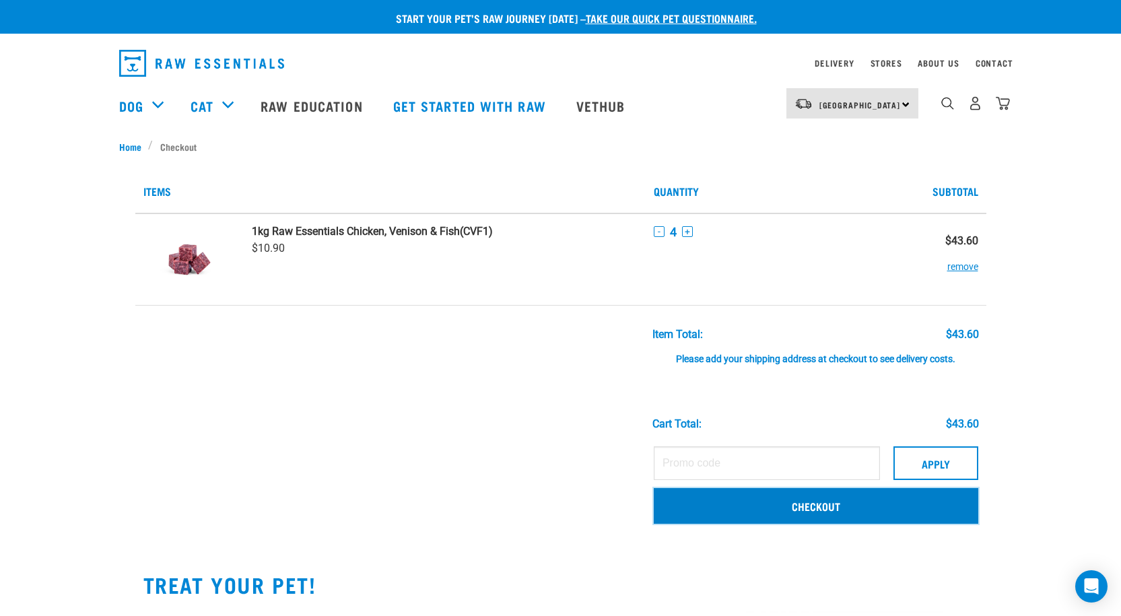
click at [812, 507] on link "Checkout" at bounding box center [816, 505] width 324 height 35
click at [843, 506] on link "Checkout" at bounding box center [816, 505] width 324 height 35
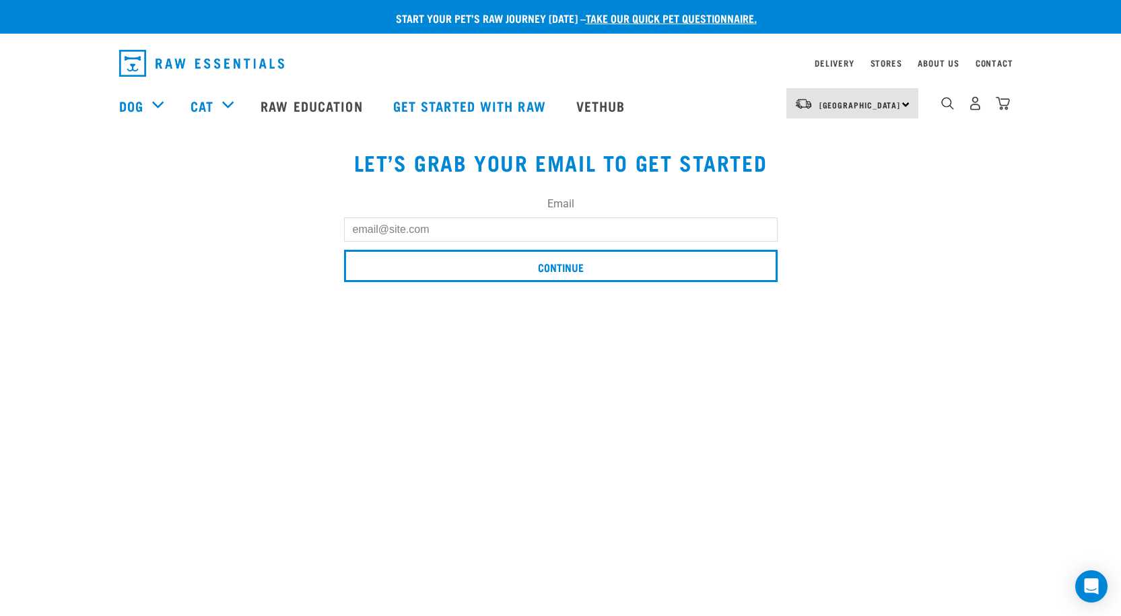
click at [430, 229] on input "Email" at bounding box center [560, 229] width 433 height 24
type input "[EMAIL_ADDRESS][DOMAIN_NAME]"
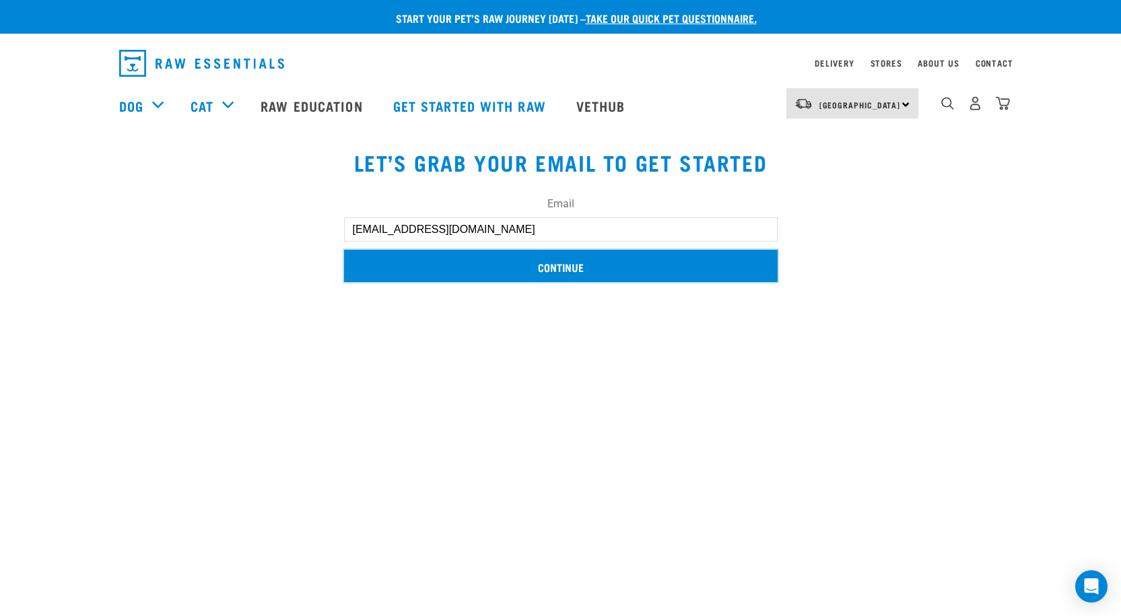
click at [575, 268] on input "Continue" at bounding box center [560, 266] width 433 height 32
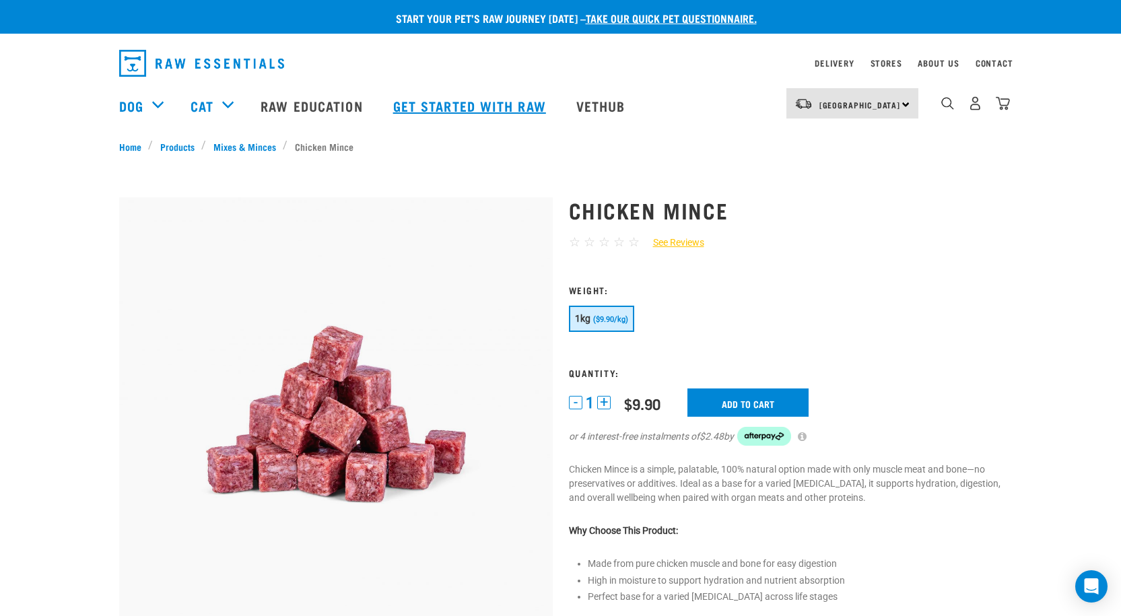
click at [448, 100] on link "Get started with Raw" at bounding box center [471, 106] width 183 height 54
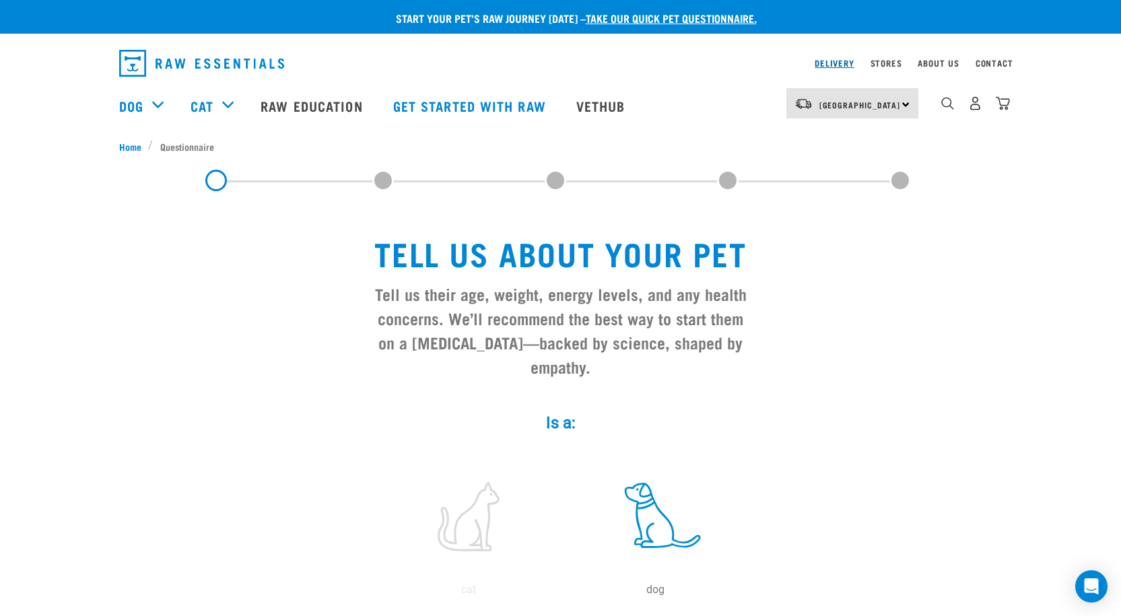
click at [828, 61] on link "Delivery" at bounding box center [833, 63] width 39 height 5
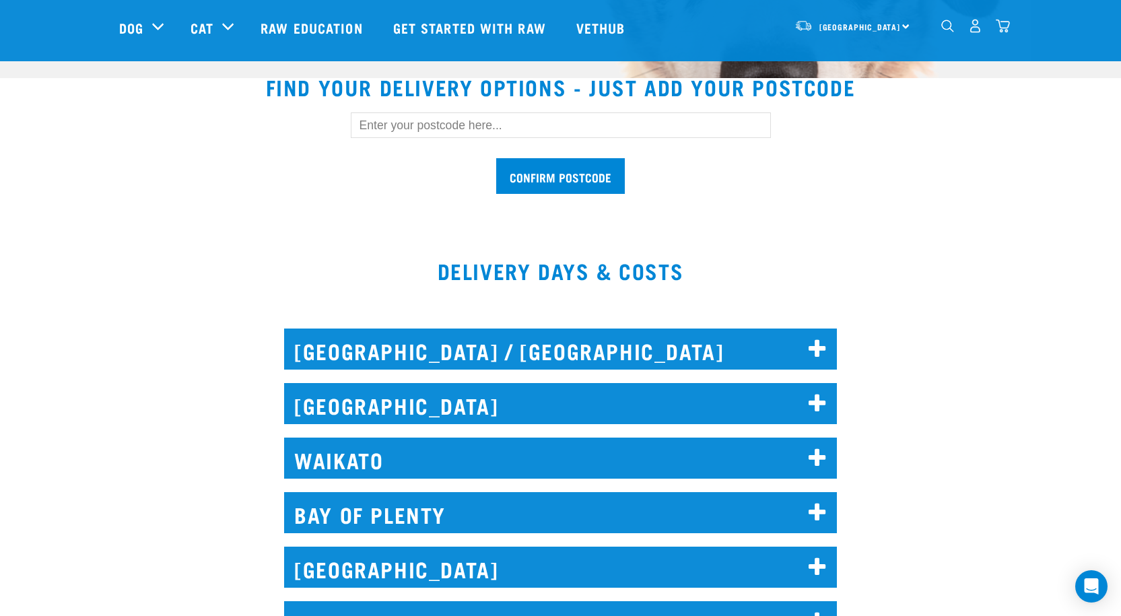
scroll to position [404, 0]
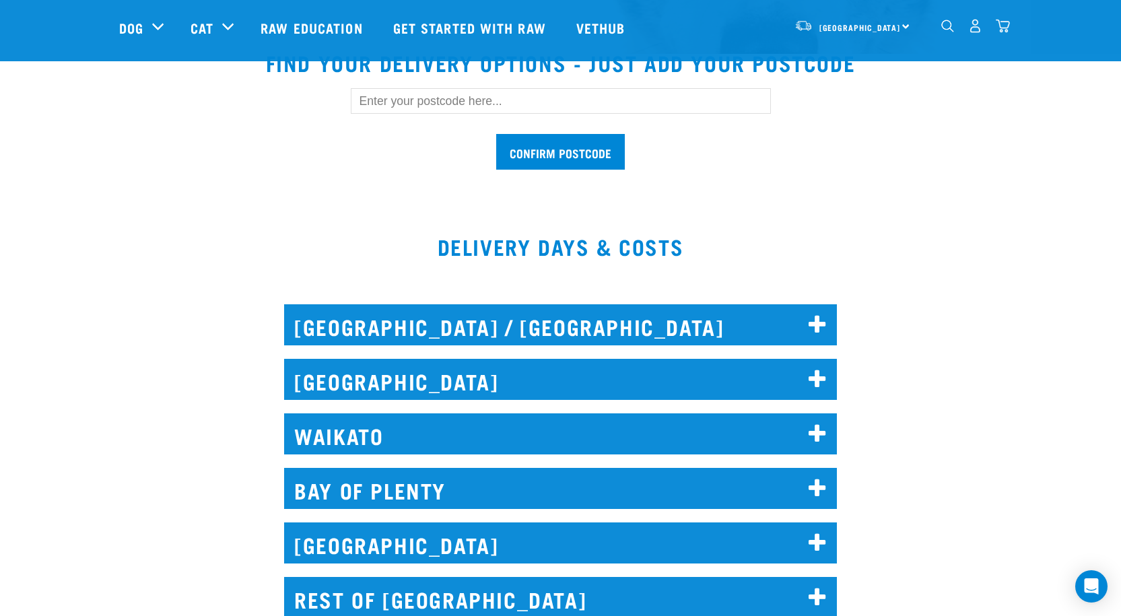
click at [807, 380] on h2 "[GEOGRAPHIC_DATA]" at bounding box center [560, 379] width 553 height 41
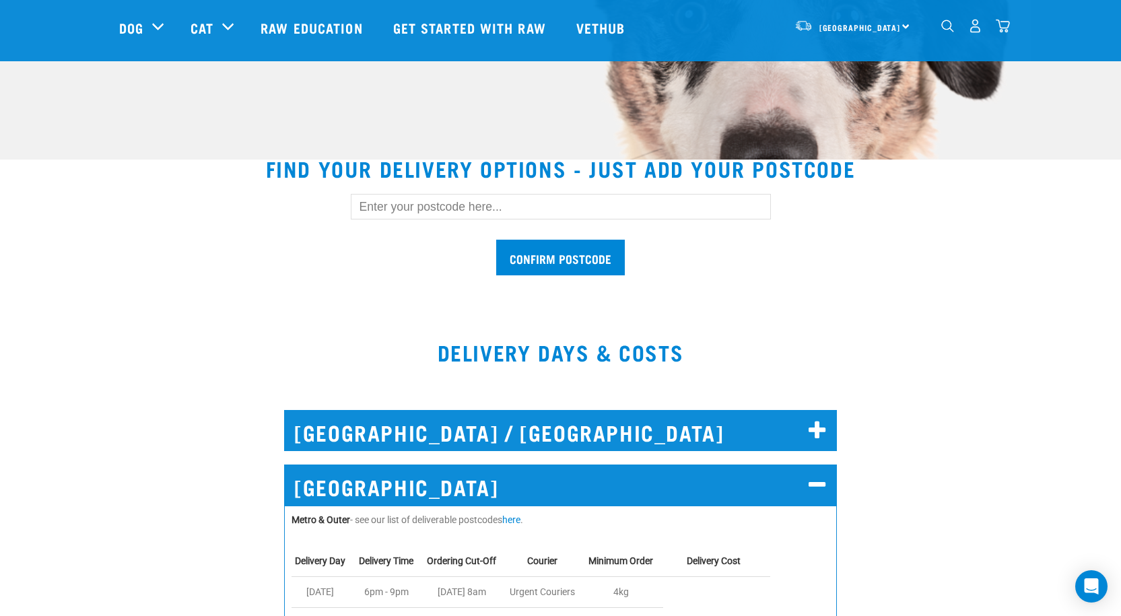
scroll to position [135, 0]
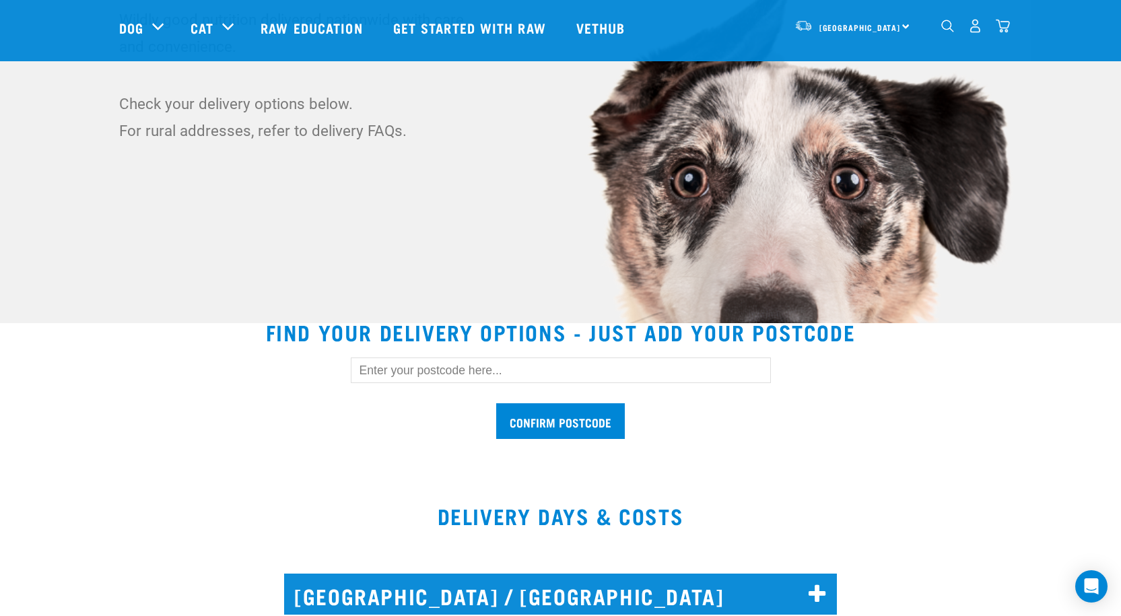
click at [442, 372] on input "text" at bounding box center [561, 370] width 420 height 26
type input "0602"
click at [496, 403] on input "Confirm postcode" at bounding box center [560, 421] width 129 height 36
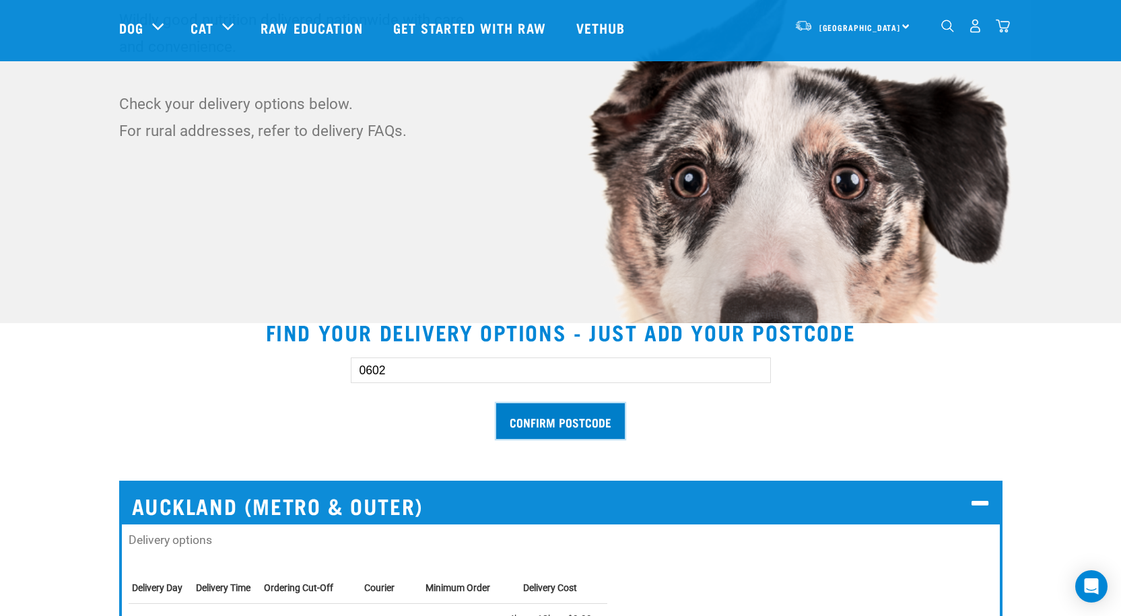
click at [581, 409] on input "Confirm postcode" at bounding box center [560, 421] width 129 height 36
click at [565, 419] on input "Confirm postcode" at bounding box center [560, 421] width 129 height 36
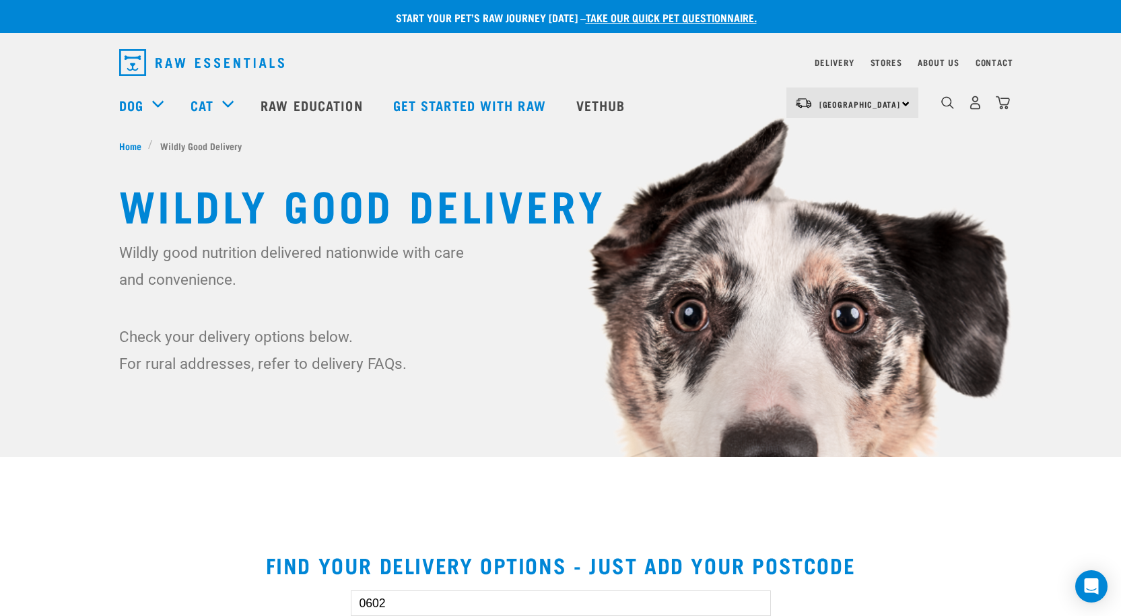
scroll to position [0, 0]
click at [1003, 100] on img "dropdown navigation" at bounding box center [1002, 103] width 14 height 14
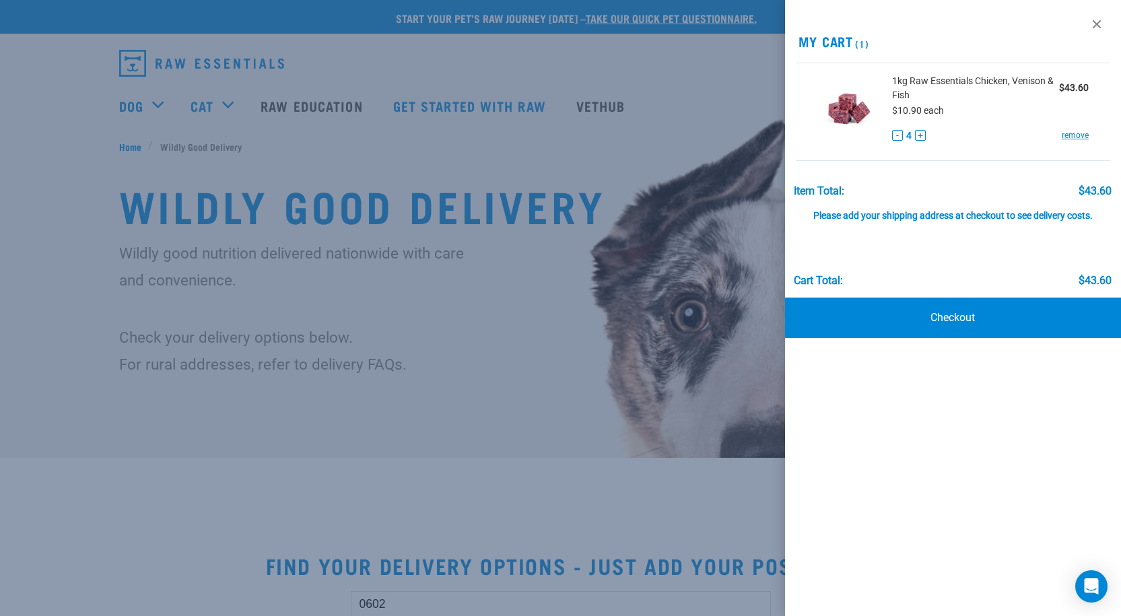
click at [913, 213] on div "Please add your shipping address at checkout to see delivery costs." at bounding box center [952, 209] width 318 height 24
click at [821, 191] on div "Item Total:" at bounding box center [818, 191] width 50 height 12
click at [940, 316] on link "Checkout" at bounding box center [953, 317] width 337 height 40
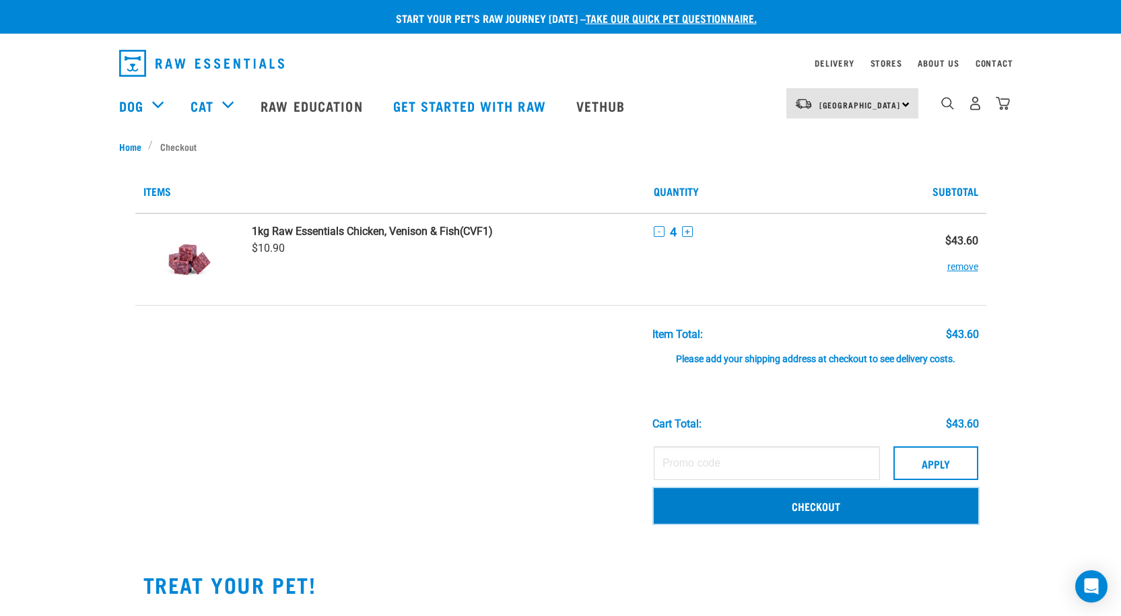
click at [821, 504] on link "Checkout" at bounding box center [816, 505] width 324 height 35
